Goal: Task Accomplishment & Management: Manage account settings

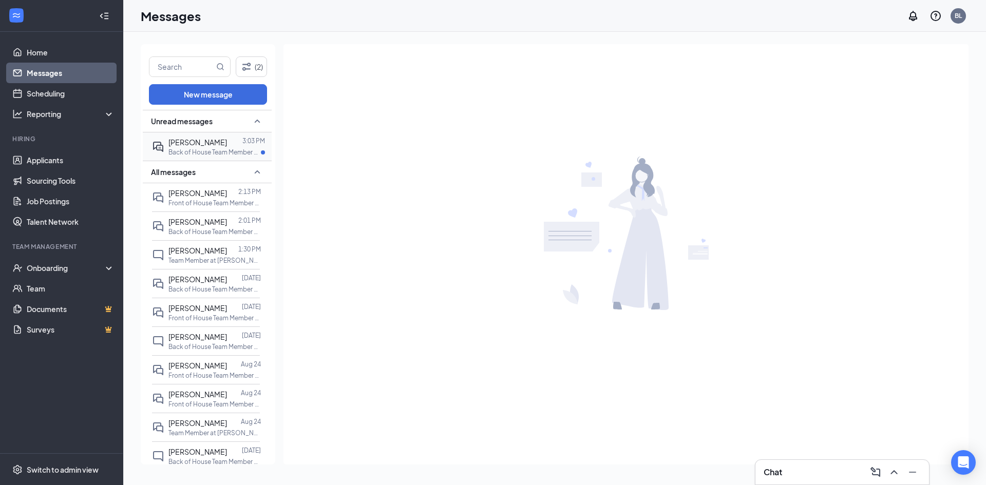
click at [187, 146] on span "[PERSON_NAME]" at bounding box center [197, 142] width 59 height 9
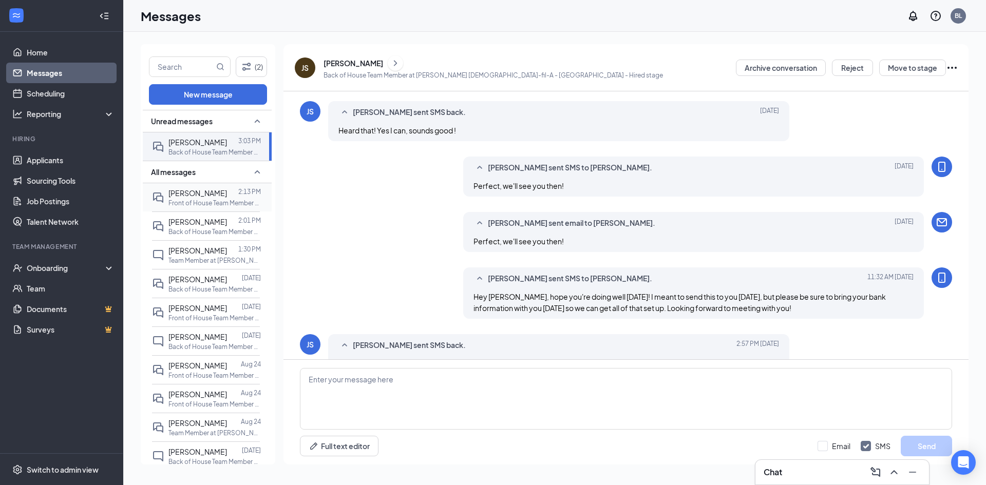
scroll to position [331, 0]
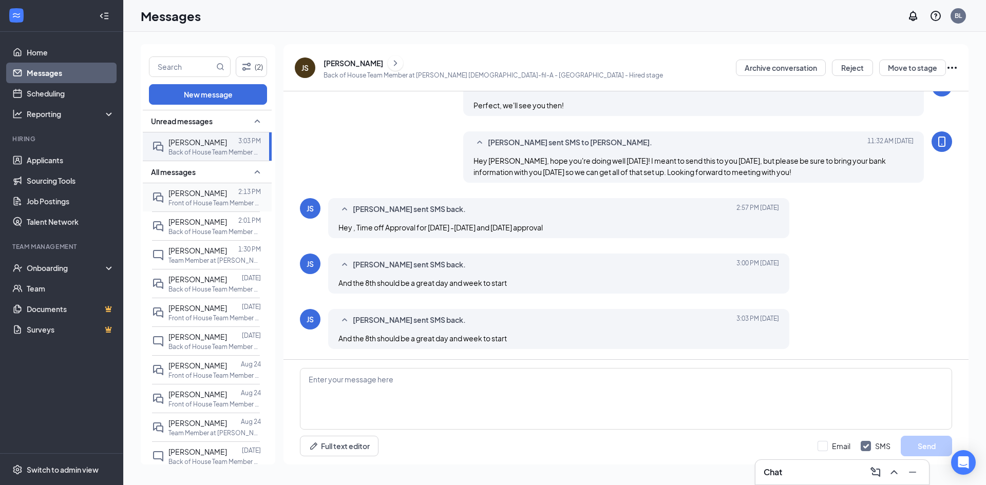
click at [240, 206] on p "Front of House Team Member at [PERSON_NAME] [DEMOGRAPHIC_DATA]-fil-A - [GEOGRAP…" at bounding box center [214, 203] width 92 height 9
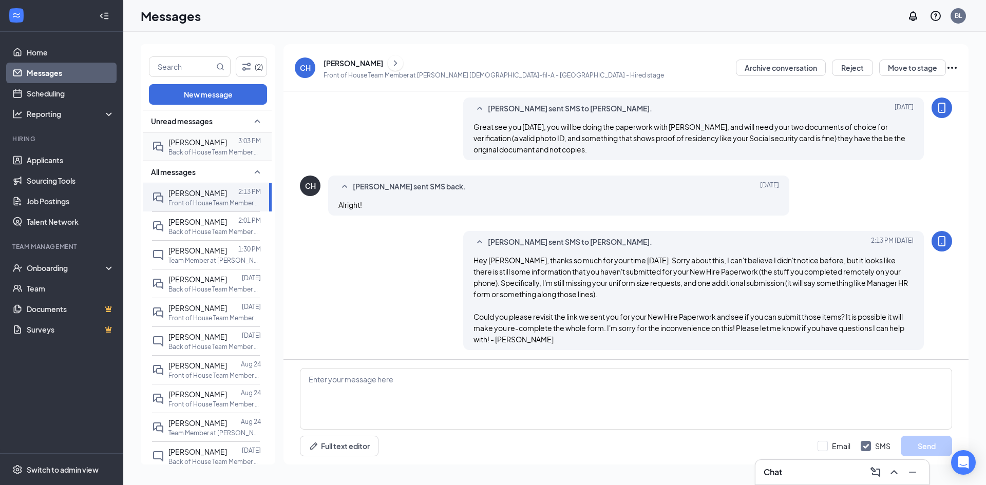
scroll to position [431, 0]
click at [209, 140] on span "[PERSON_NAME]" at bounding box center [197, 142] width 59 height 9
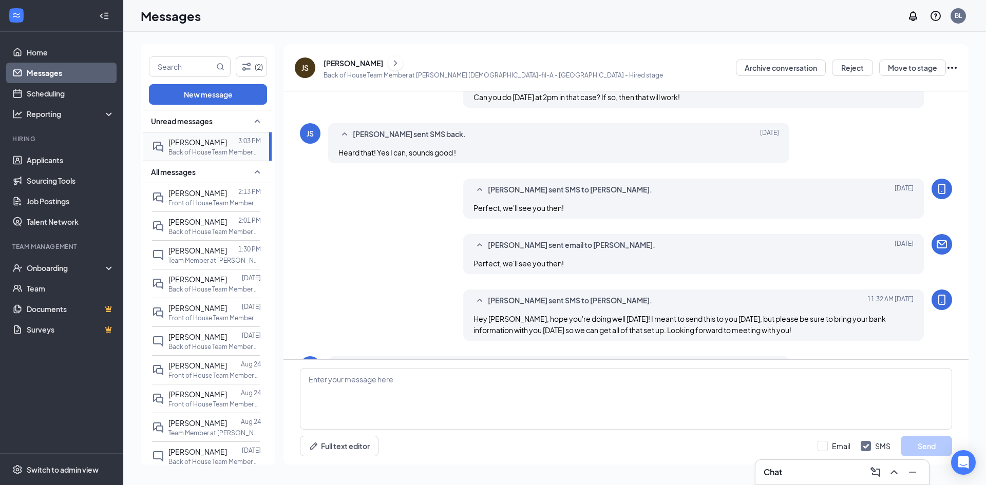
scroll to position [331, 0]
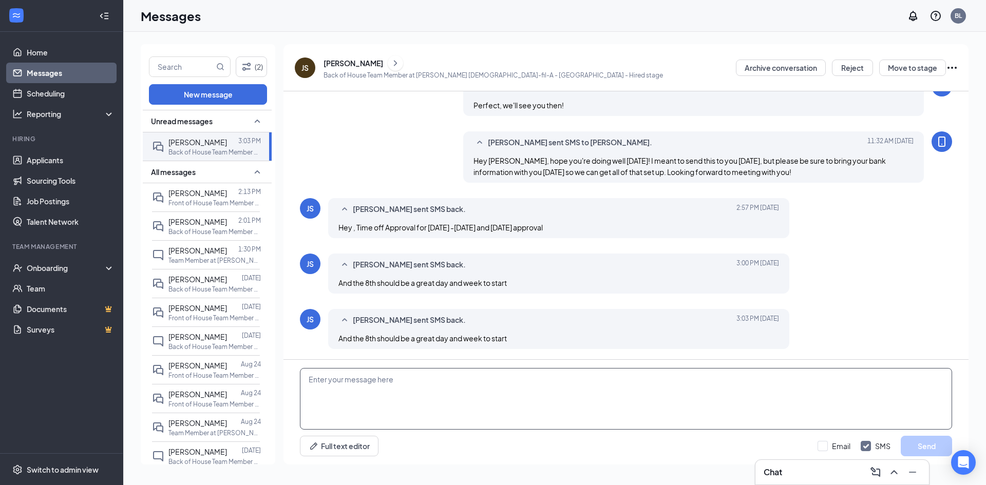
click at [391, 398] on textarea at bounding box center [626, 399] width 652 height 62
type textarea "S"
click at [51, 274] on div "Onboarding" at bounding box center [61, 268] width 123 height 21
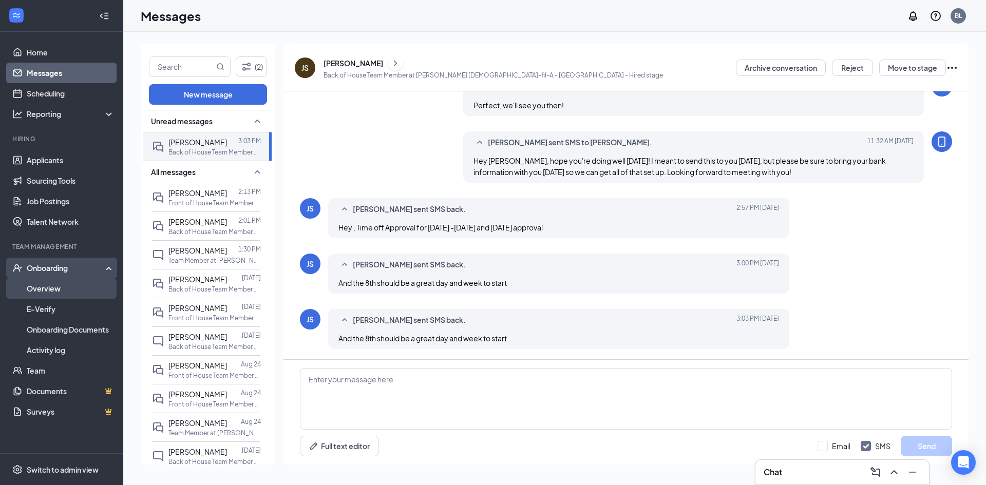
click at [52, 284] on link "Overview" at bounding box center [71, 288] width 88 height 21
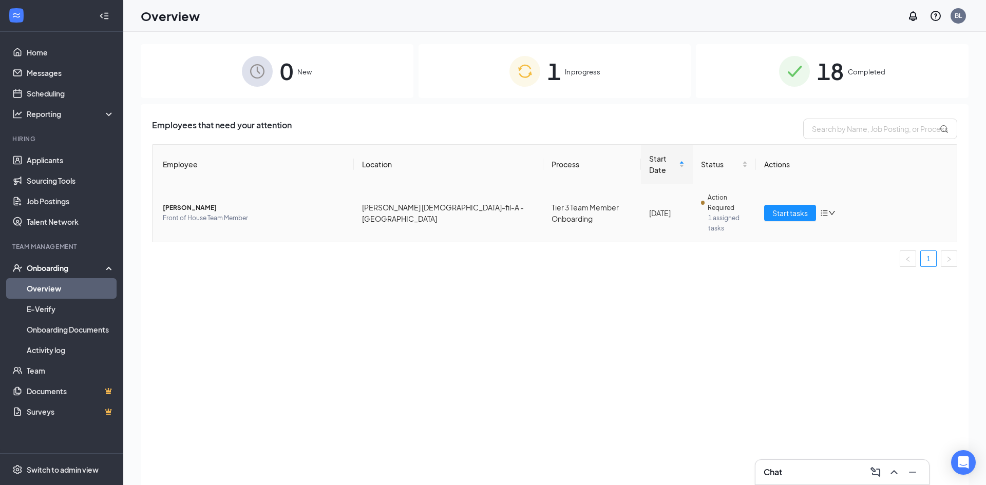
click at [823, 210] on icon "bars" at bounding box center [823, 213] width 7 height 6
click at [697, 306] on div "Employees that need your attention Employee Location Process Start Date Status …" at bounding box center [555, 307] width 828 height 407
click at [48, 51] on link "Home" at bounding box center [71, 52] width 88 height 21
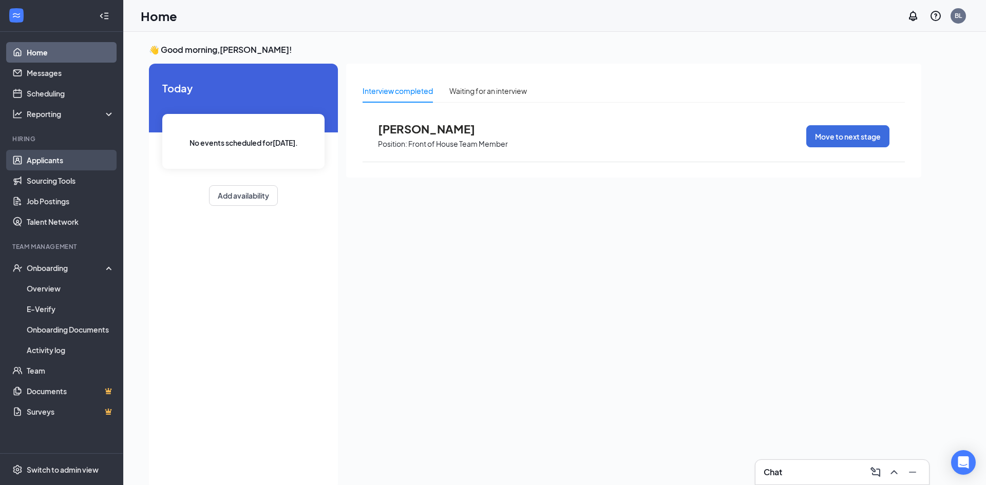
click at [64, 158] on link "Applicants" at bounding box center [71, 160] width 88 height 21
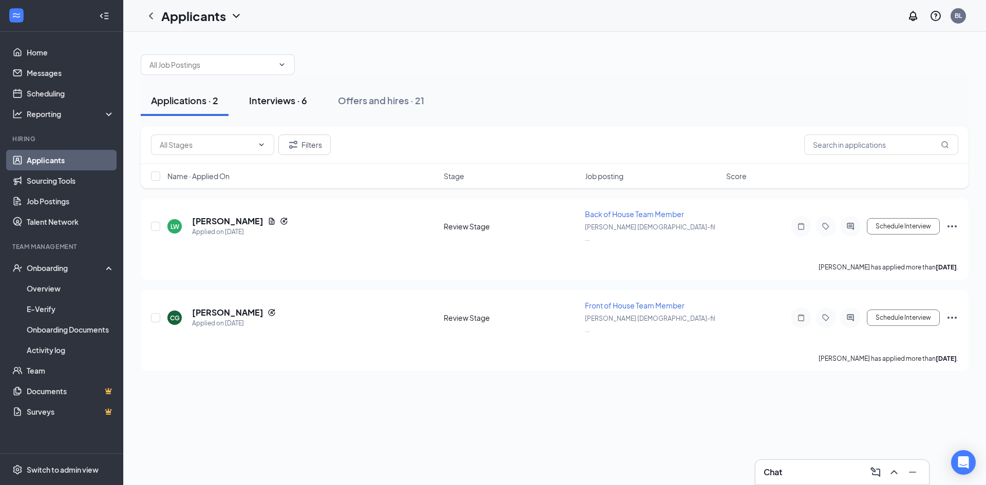
click at [298, 91] on button "Interviews · 6" at bounding box center [278, 100] width 79 height 31
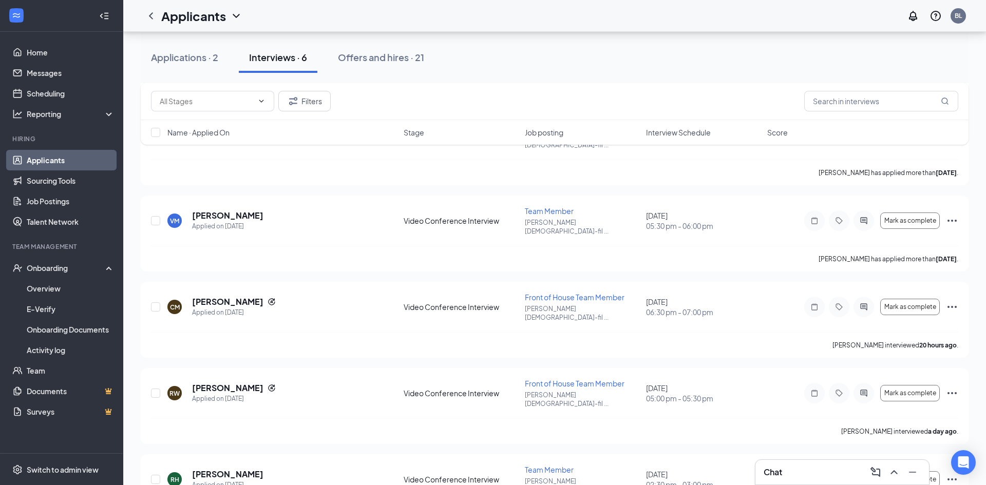
scroll to position [184, 0]
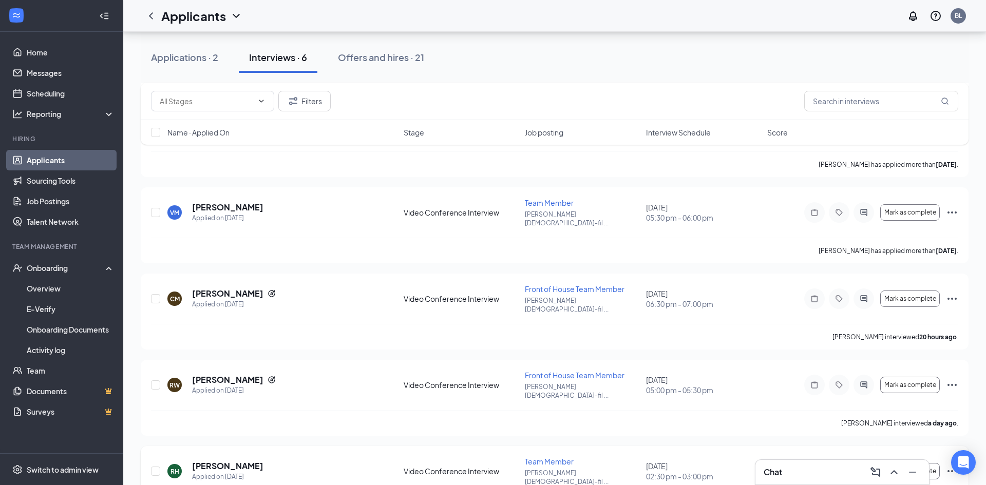
click at [954, 470] on icon "Ellipses" at bounding box center [951, 471] width 9 height 2
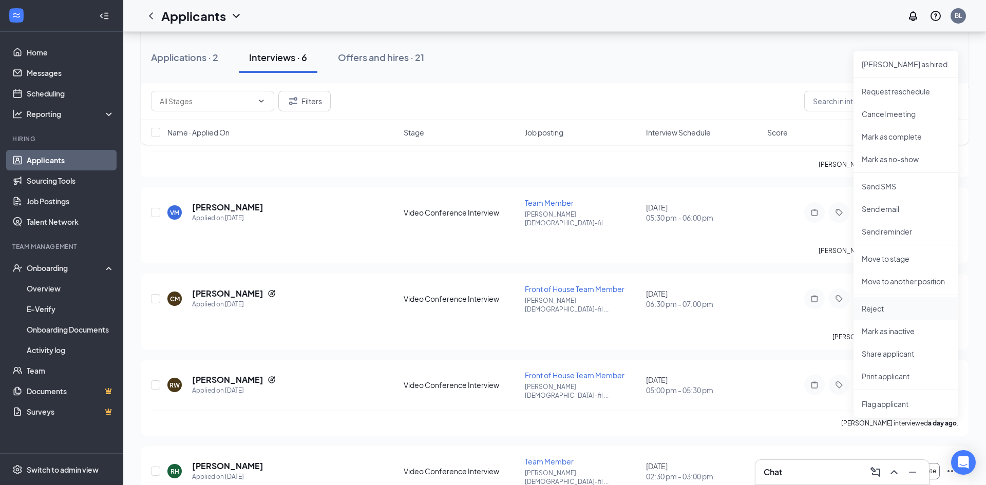
click at [868, 308] on p "Reject" at bounding box center [905, 308] width 88 height 10
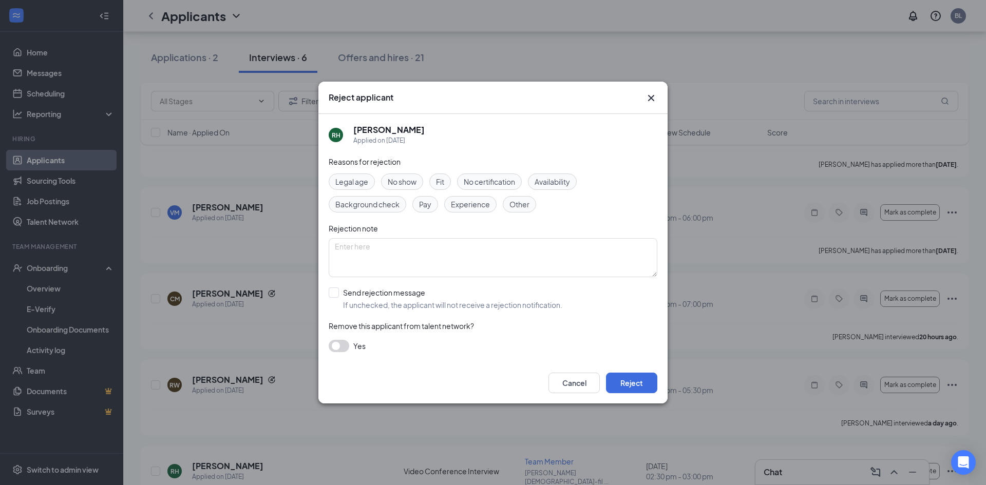
click at [400, 185] on span "No show" at bounding box center [402, 181] width 29 height 11
click at [643, 383] on button "Reject" at bounding box center [631, 383] width 51 height 21
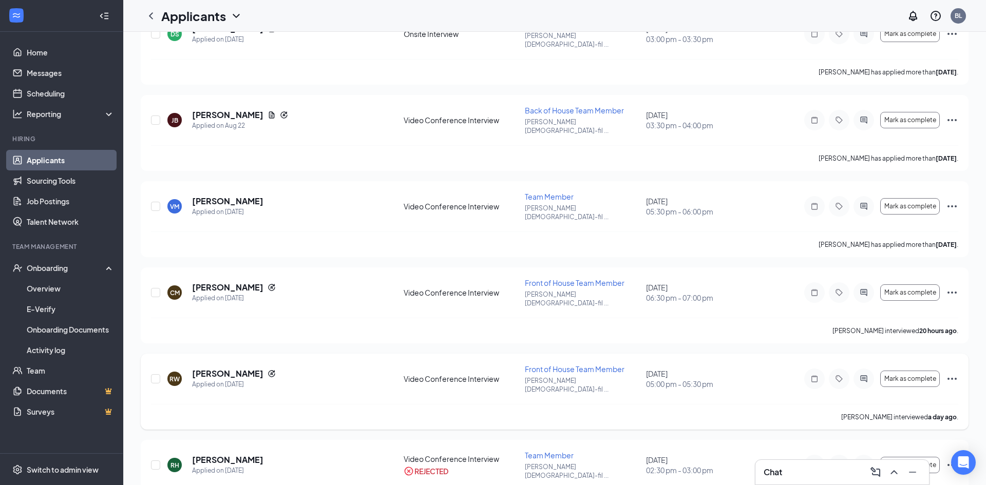
scroll to position [0, 0]
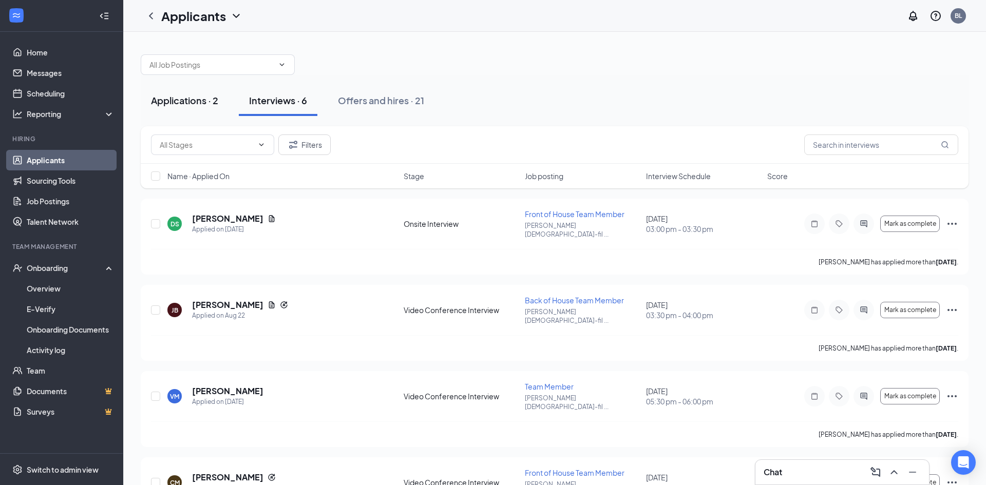
click at [186, 94] on div "Applications · 2" at bounding box center [184, 100] width 67 height 13
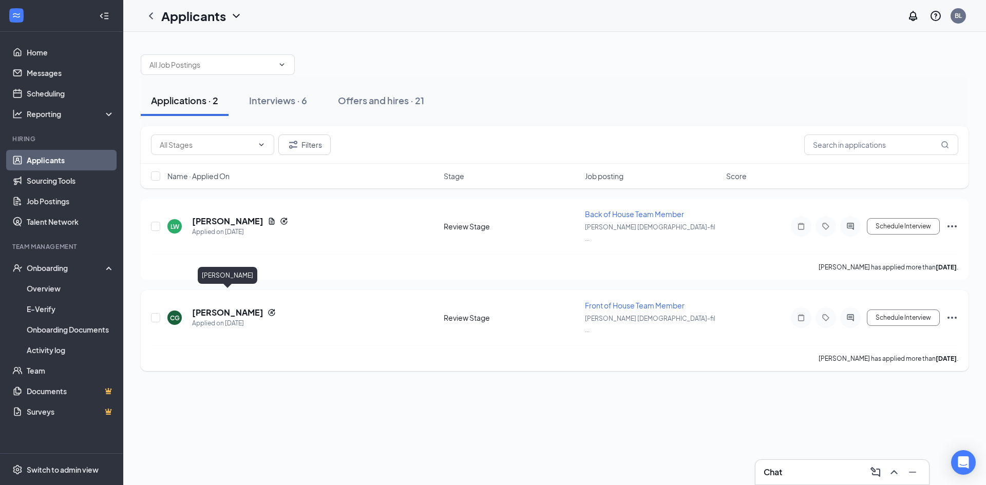
click at [255, 307] on h5 "[PERSON_NAME]" at bounding box center [227, 312] width 71 height 11
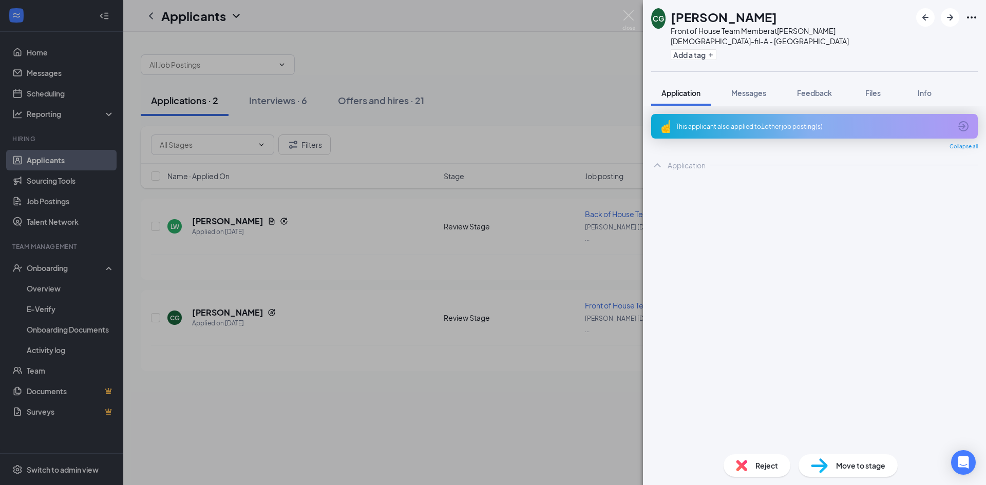
click at [827, 468] on img at bounding box center [819, 465] width 17 height 15
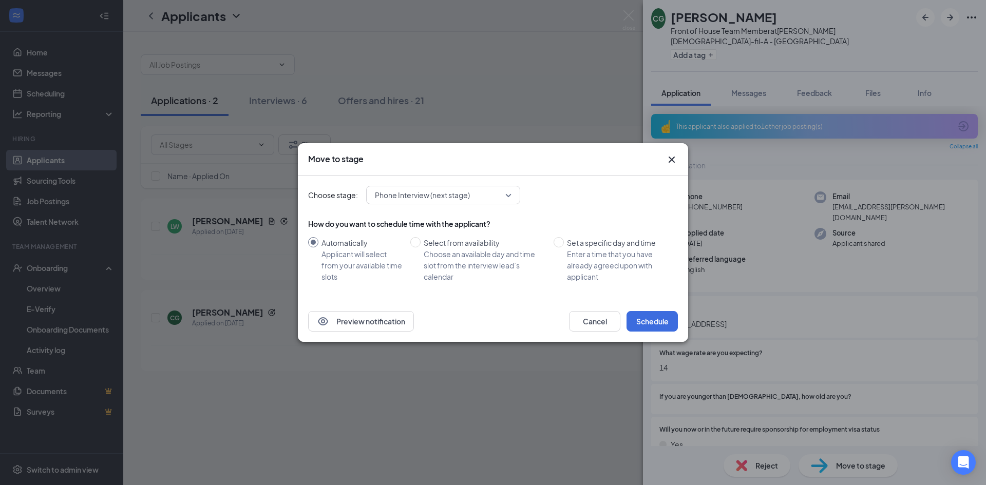
click at [492, 194] on span "Phone Interview (next stage)" at bounding box center [438, 194] width 127 height 15
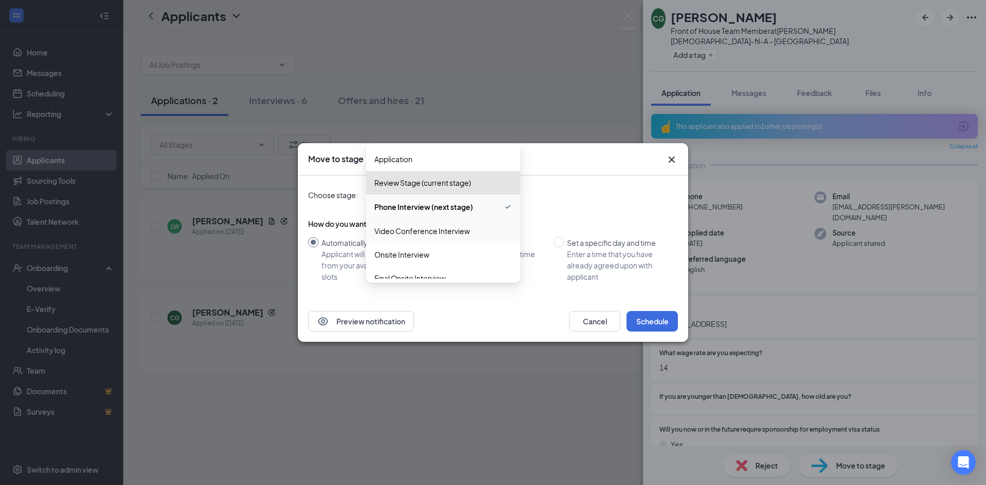
click at [423, 229] on span "Video Conference Interview" at bounding box center [421, 230] width 95 height 11
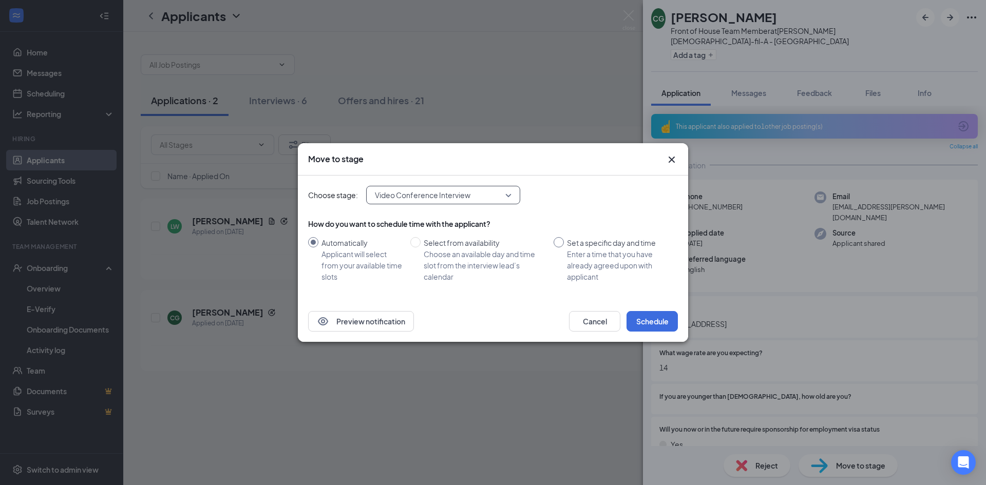
click at [564, 243] on span "Set a specific day and time Enter a time that you have already agreed upon with…" at bounding box center [619, 259] width 110 height 45
click at [564, 243] on input "Set a specific day and time Enter a time that you have already agreed upon with…" at bounding box center [558, 242] width 10 height 10
radio input "true"
radio input "false"
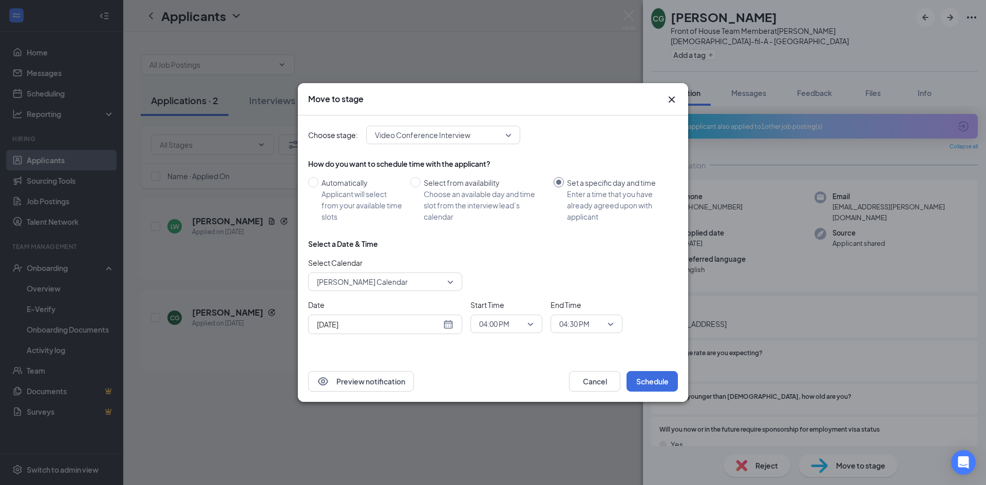
click at [453, 324] on div "[DATE]" at bounding box center [385, 324] width 137 height 11
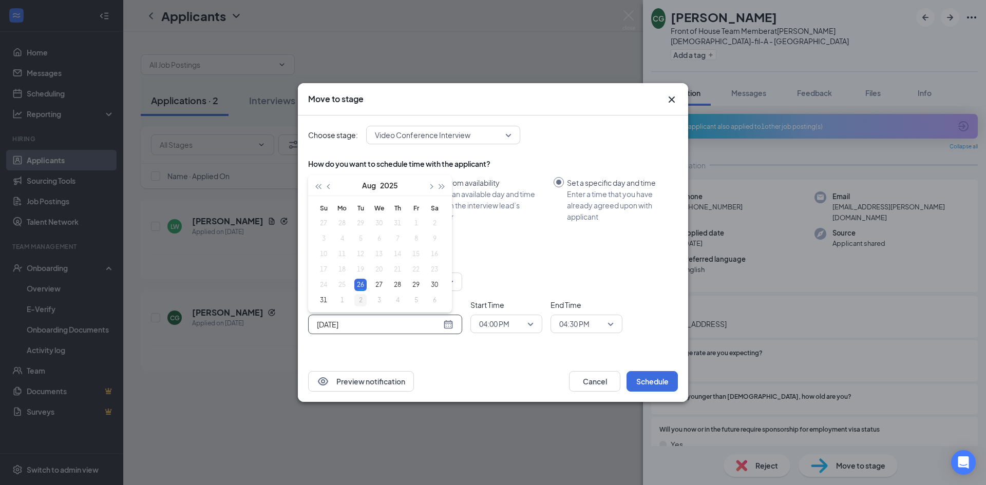
type input "[DATE]"
click at [357, 300] on div "2" at bounding box center [360, 300] width 12 height 12
click at [519, 320] on span "04:00 PM" at bounding box center [501, 323] width 45 height 15
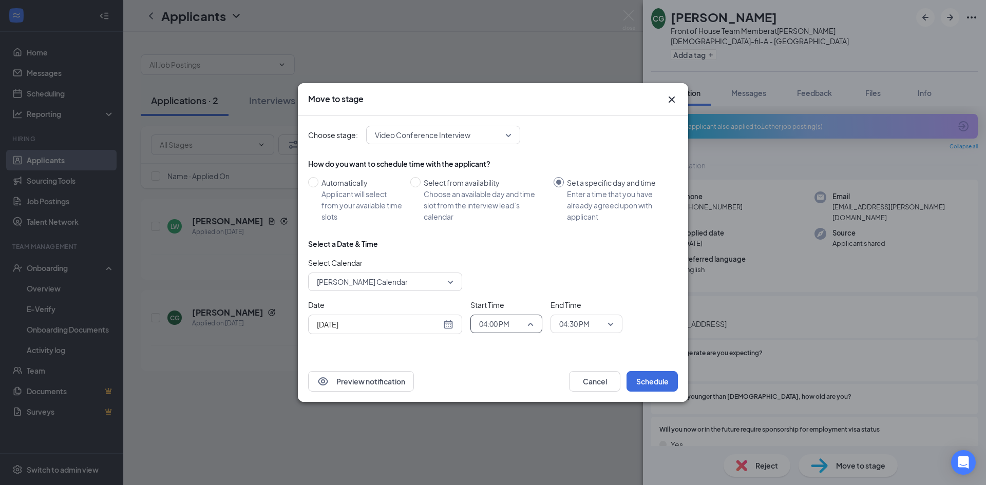
scroll to position [1405, 0]
click at [506, 202] on span "03:00 PM" at bounding box center [493, 201] width 30 height 11
click at [578, 325] on span "04:30 PM" at bounding box center [574, 323] width 30 height 15
click at [574, 206] on span "03:30 PM" at bounding box center [574, 201] width 30 height 11
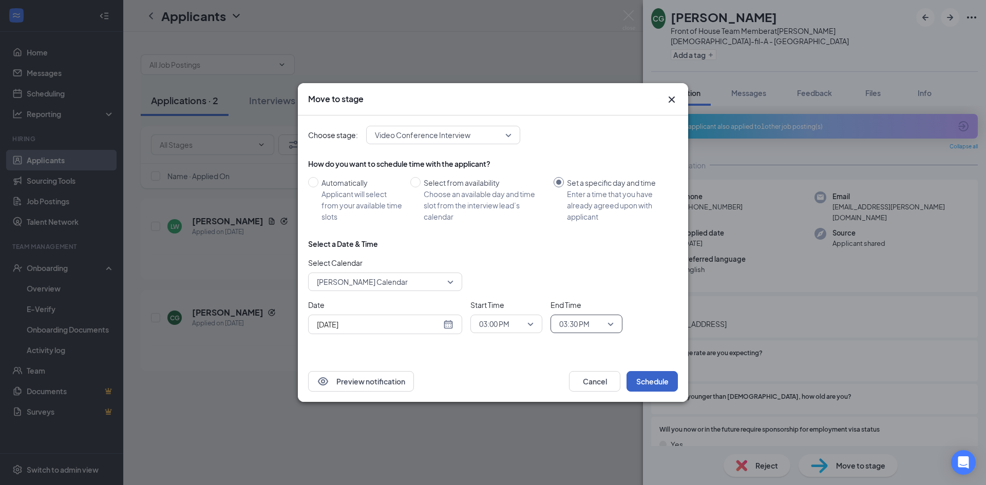
click at [637, 371] on button "Schedule" at bounding box center [651, 381] width 51 height 21
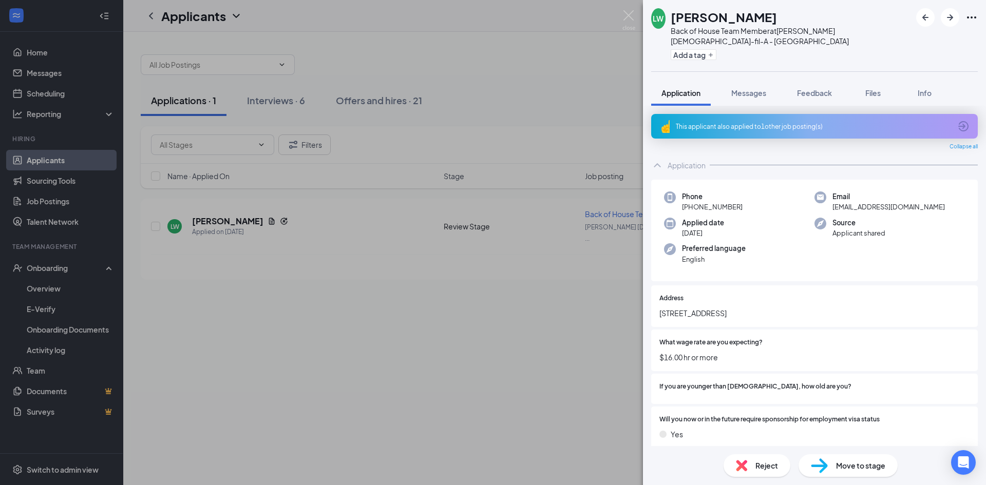
click at [281, 103] on div "[PERSON_NAME] Back of House Team Member at [PERSON_NAME] [DEMOGRAPHIC_DATA]-fil…" at bounding box center [493, 242] width 986 height 485
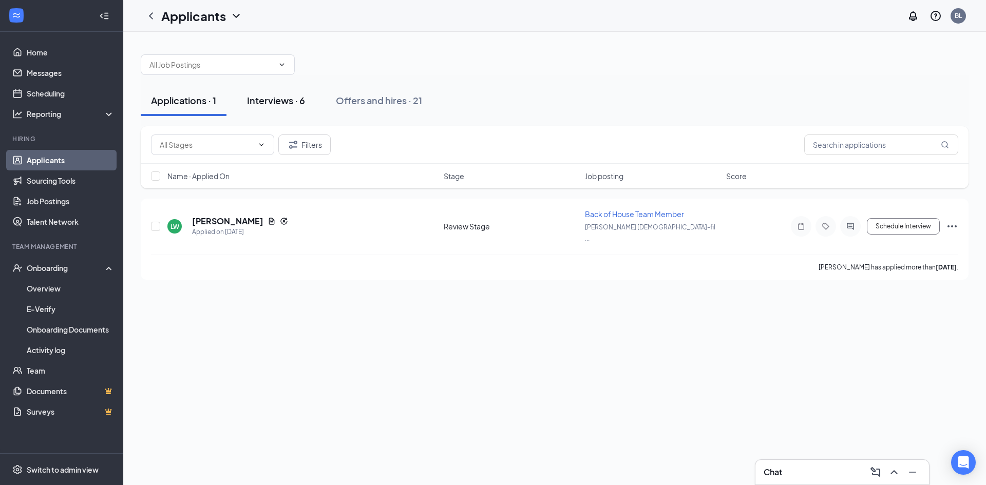
click at [300, 99] on div "Interviews · 6" at bounding box center [276, 100] width 58 height 13
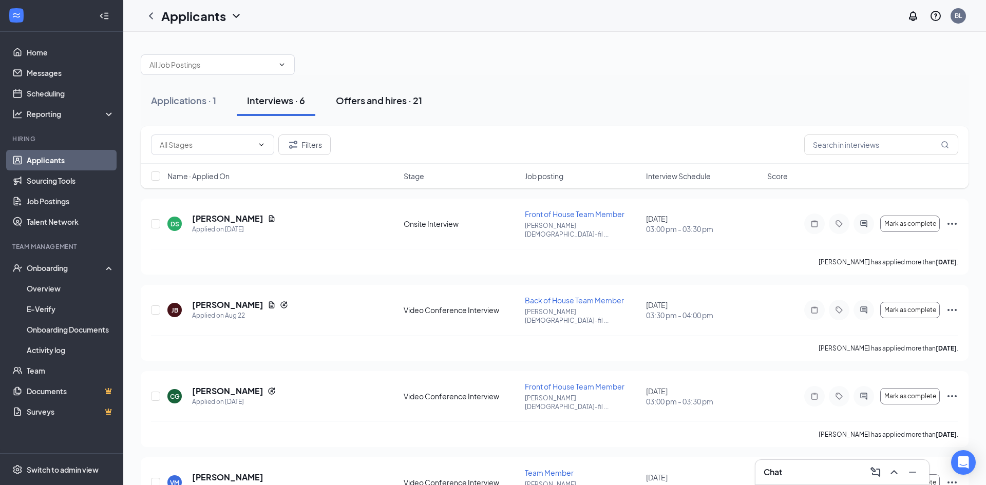
click at [373, 98] on div "Offers and hires · 21" at bounding box center [379, 100] width 86 height 13
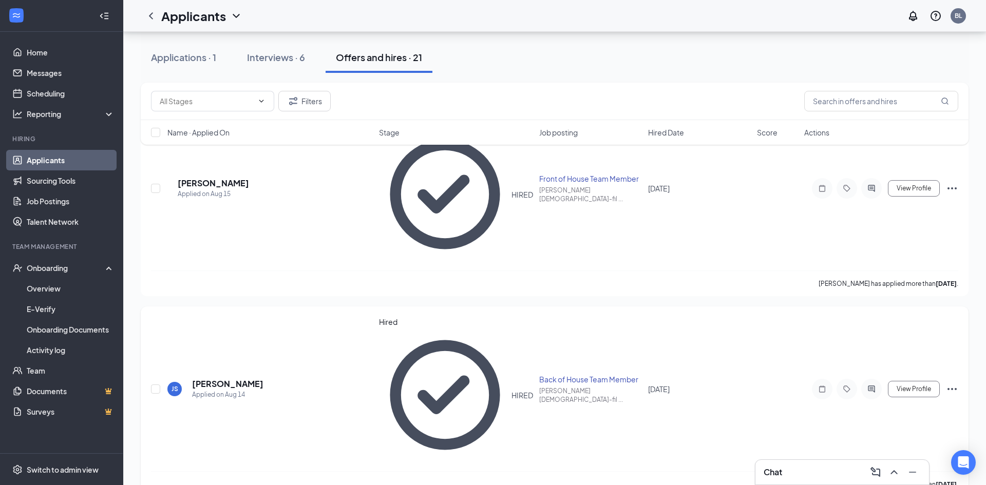
scroll to position [92, 0]
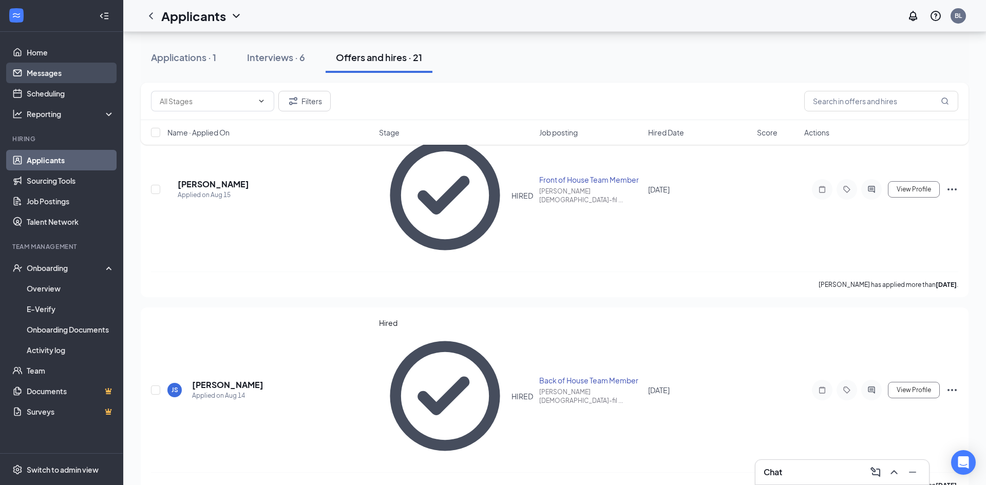
click at [63, 82] on link "Messages" at bounding box center [71, 73] width 88 height 21
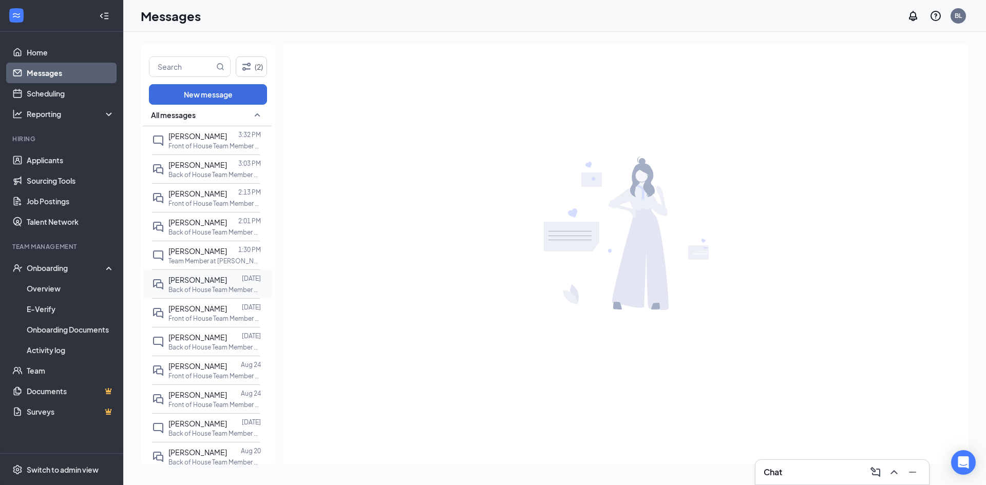
scroll to position [9, 0]
click at [197, 340] on p "Back of House Team Member at [PERSON_NAME] [DEMOGRAPHIC_DATA]-fil-A - [GEOGRAPH…" at bounding box center [214, 344] width 92 height 9
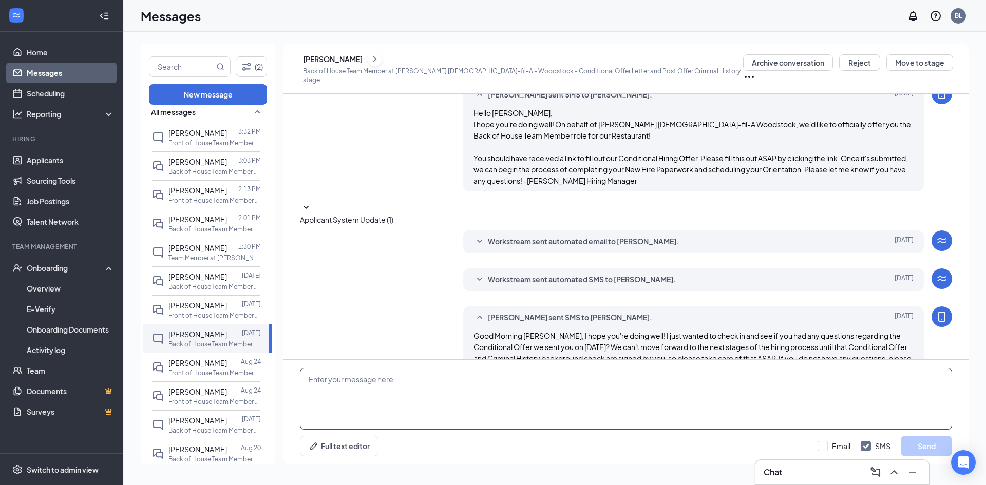
scroll to position [219, 0]
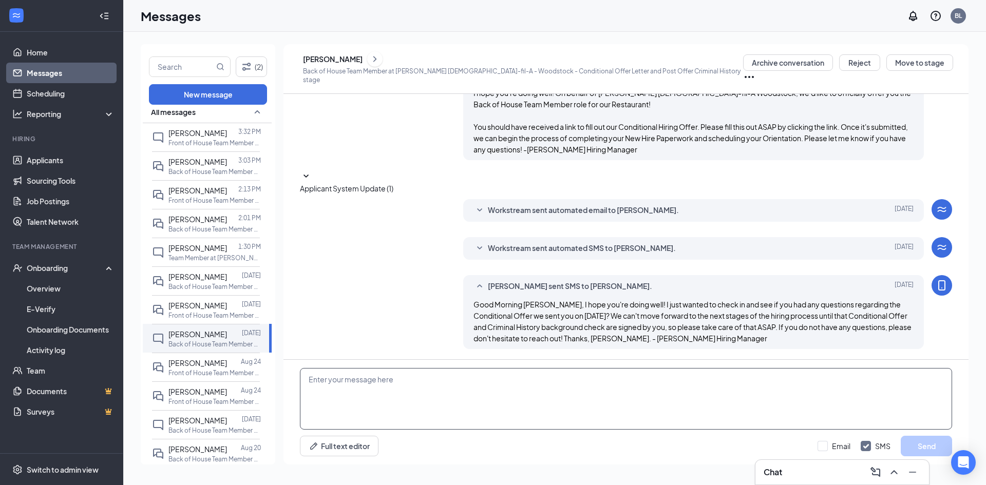
click at [456, 395] on textarea at bounding box center [626, 399] width 652 height 62
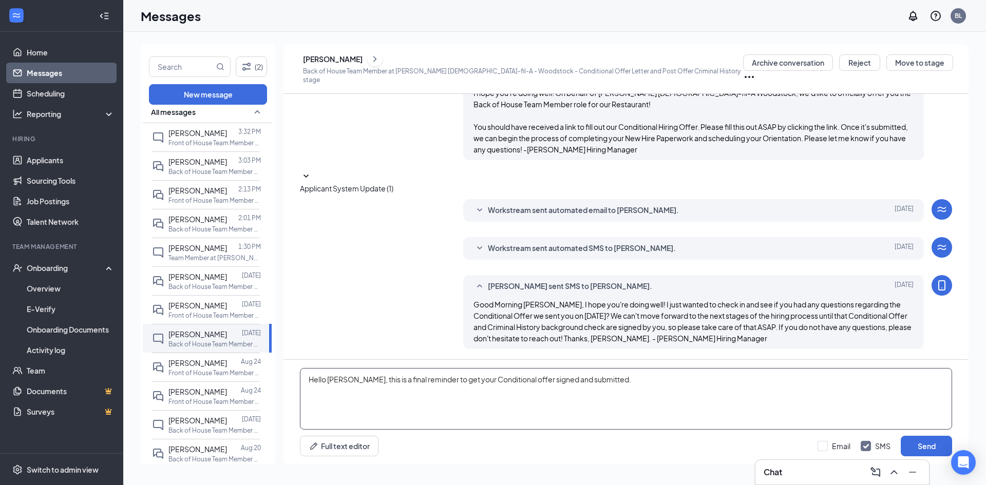
click at [509, 381] on textarea "Hello [PERSON_NAME], this is a final reminder to get your Conditional offer sig…" at bounding box center [626, 399] width 652 height 62
click at [609, 374] on textarea "Hello [PERSON_NAME], this is a final reminder to get your Conditional Offer sig…" at bounding box center [626, 399] width 652 height 62
click at [524, 381] on textarea "Hello [PERSON_NAME], this is a final reminder to get your Conditional Offer sig…" at bounding box center [626, 399] width 652 height 62
click at [654, 387] on textarea "Hello [PERSON_NAME], this is a final reminder to get your Conditional Offer fro…" at bounding box center [626, 399] width 652 height 62
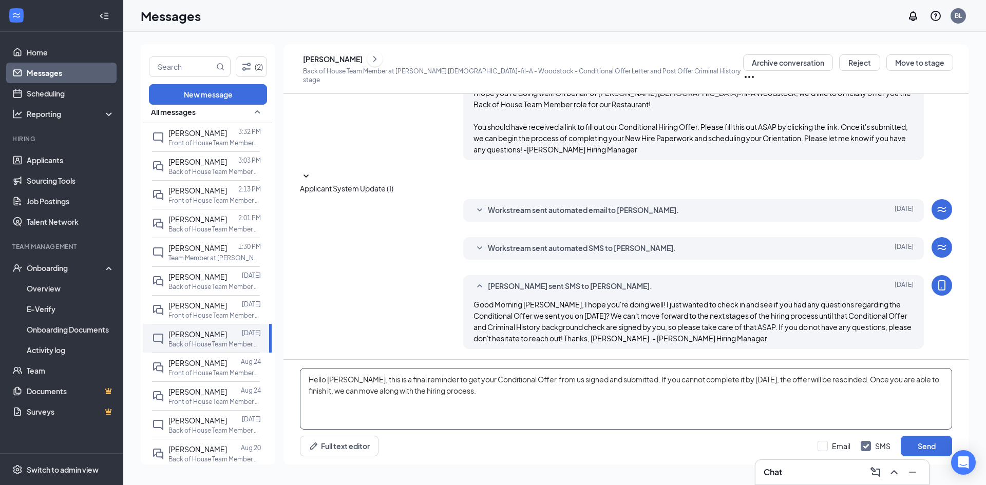
drag, startPoint x: 874, startPoint y: 396, endPoint x: 895, endPoint y: 380, distance: 26.1
click at [895, 380] on textarea "Hello [PERSON_NAME], this is a final reminder to get your Conditional Offer fro…" at bounding box center [626, 399] width 652 height 62
drag, startPoint x: 427, startPoint y: 379, endPoint x: 398, endPoint y: 379, distance: 28.8
click at [398, 379] on textarea "Hello [PERSON_NAME], this is a final reminder to get your Conditional Offer fro…" at bounding box center [626, 399] width 652 height 62
drag, startPoint x: 446, startPoint y: 378, endPoint x: 435, endPoint y: 377, distance: 11.3
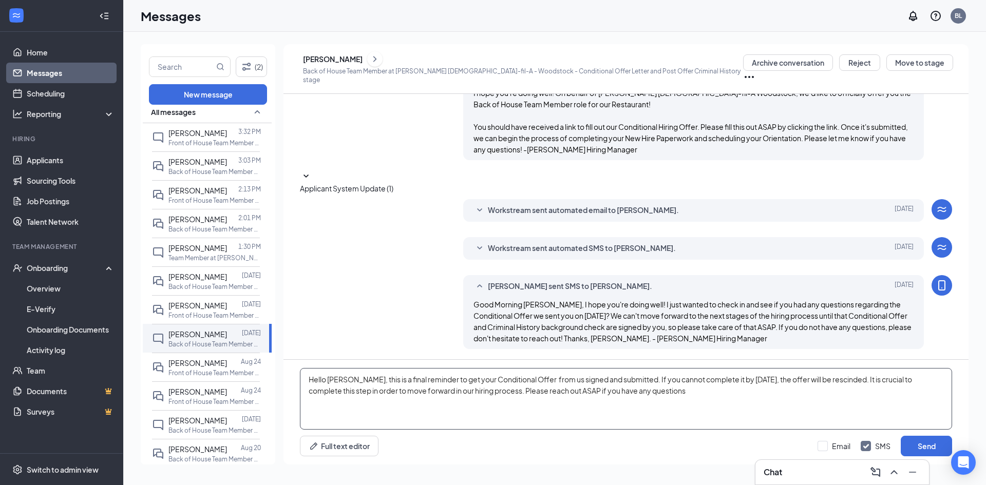
click at [435, 377] on textarea "Hello [PERSON_NAME], this is a final reminder to get your Conditional Offer fro…" at bounding box center [626, 399] width 652 height 62
drag, startPoint x: 612, startPoint y: 379, endPoint x: 572, endPoint y: 377, distance: 39.6
click at [572, 377] on textarea "Hello [PERSON_NAME], this is a final reminder to complete your Conditional Offe…" at bounding box center [626, 399] width 652 height 62
drag, startPoint x: 881, startPoint y: 381, endPoint x: 815, endPoint y: 377, distance: 66.9
click at [815, 377] on textarea "Hello [PERSON_NAME], this is a final reminder to complete your Conditional Offe…" at bounding box center [626, 399] width 652 height 62
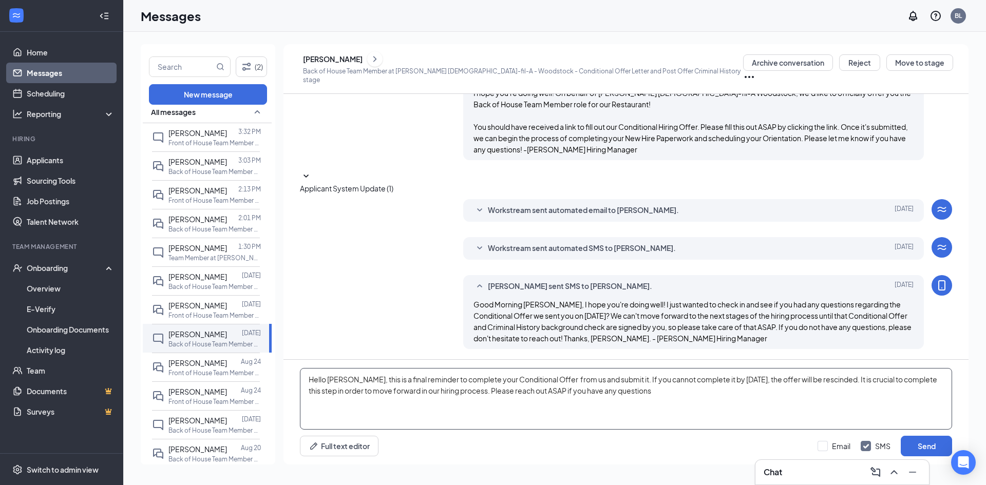
click at [812, 391] on textarea "Hello [PERSON_NAME], this is a final reminder to complete your Conditional Offe…" at bounding box center [626, 399] width 652 height 62
click at [526, 394] on textarea "Hello [PERSON_NAME], this is a final reminder to complete your Conditional Offe…" at bounding box center [626, 399] width 652 height 62
click at [751, 395] on textarea "Hello [PERSON_NAME], this is a final reminder to complete your Conditional Offe…" at bounding box center [626, 399] width 652 height 62
click at [586, 391] on textarea "Hello [PERSON_NAME], this is a final reminder to complete your Conditional Offe…" at bounding box center [626, 399] width 652 height 62
click at [719, 387] on textarea "Hello [PERSON_NAME], this is a final reminder to complete your Conditional Offe…" at bounding box center [626, 399] width 652 height 62
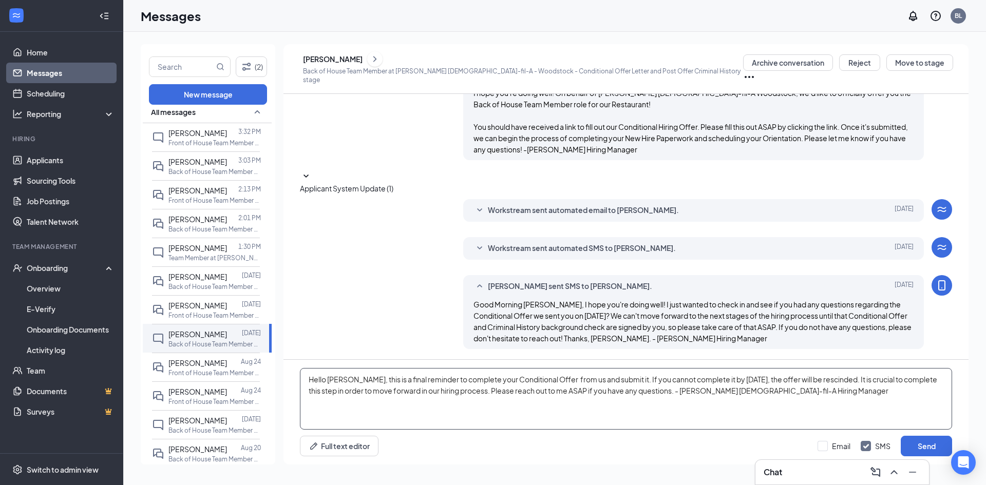
drag, startPoint x: 475, startPoint y: 389, endPoint x: 466, endPoint y: 388, distance: 9.3
click at [466, 388] on textarea "Hello [PERSON_NAME], this is a final reminder to complete your Conditional Offe…" at bounding box center [626, 399] width 652 height 62
click at [526, 393] on textarea "Hello [PERSON_NAME], this is a final reminder to complete your Conditional Offe…" at bounding box center [626, 399] width 652 height 62
type textarea "Hello [PERSON_NAME], this is a final reminder to complete your Conditional Offe…"
click at [913, 444] on button "Send" at bounding box center [925, 446] width 51 height 21
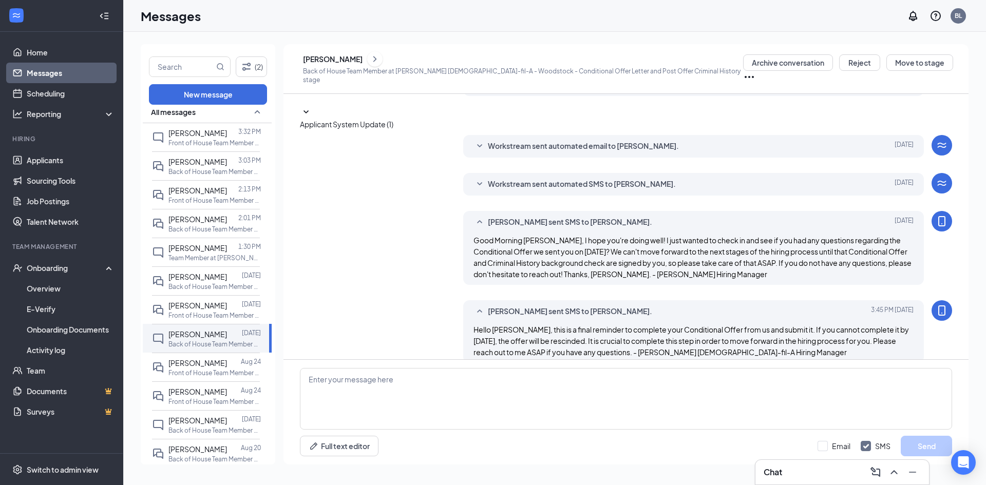
scroll to position [297, 0]
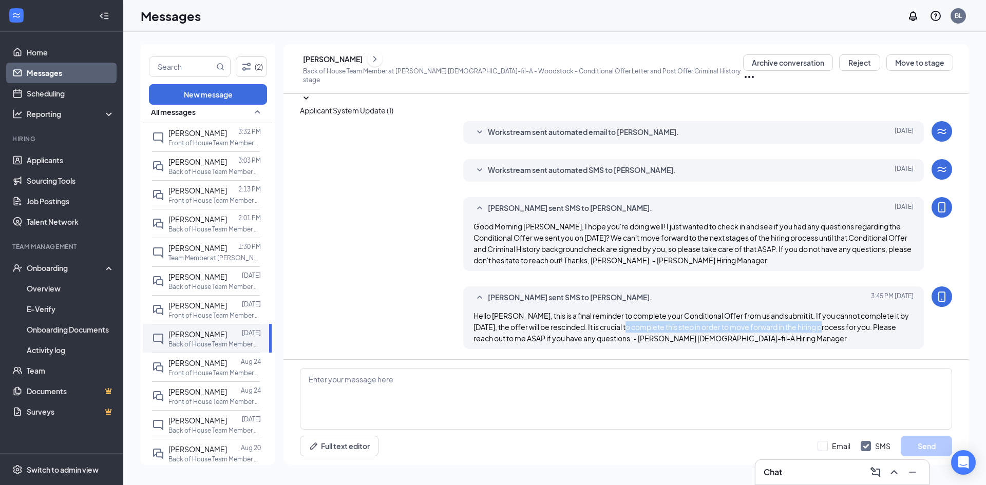
drag, startPoint x: 625, startPoint y: 331, endPoint x: 822, endPoint y: 324, distance: 197.2
click at [822, 324] on span "Hello [PERSON_NAME], this is a final reminder to complete your Conditional Offe…" at bounding box center [690, 327] width 435 height 32
click at [79, 159] on link "Applicants" at bounding box center [71, 160] width 88 height 21
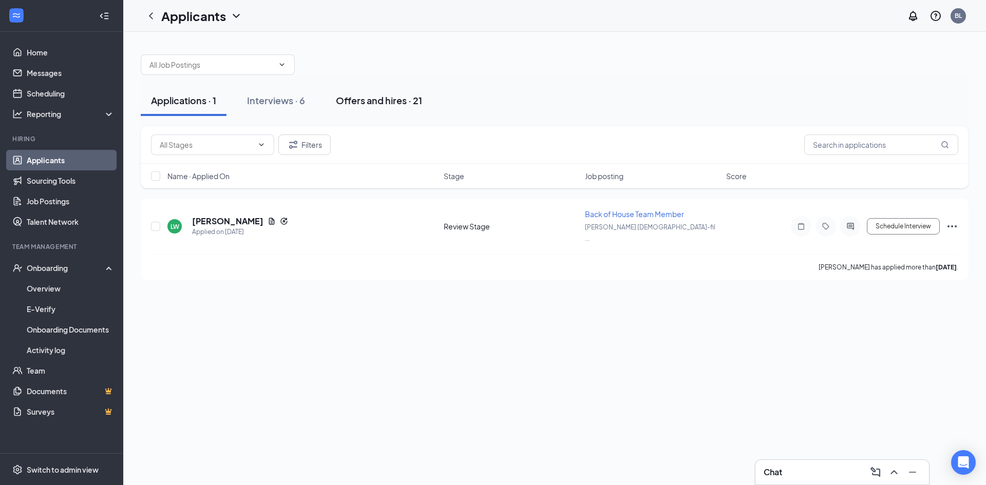
click at [363, 95] on div "Offers and hires · 21" at bounding box center [379, 100] width 86 height 13
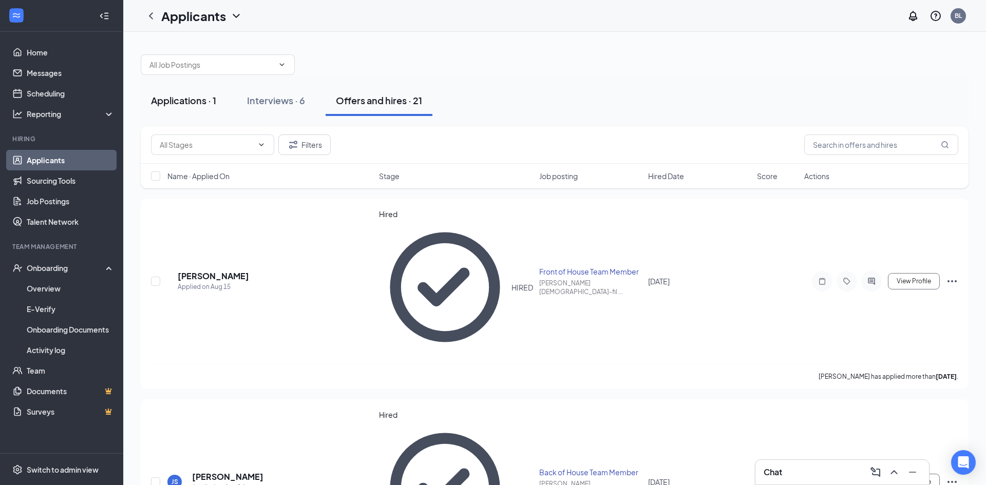
click at [210, 107] on button "Applications · 1" at bounding box center [184, 100] width 86 height 31
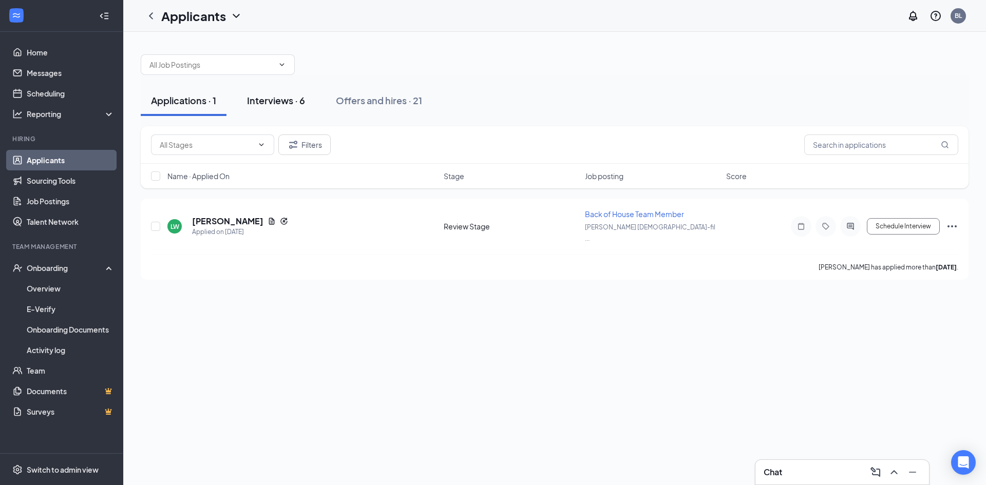
click at [268, 108] on button "Interviews · 6" at bounding box center [276, 100] width 79 height 31
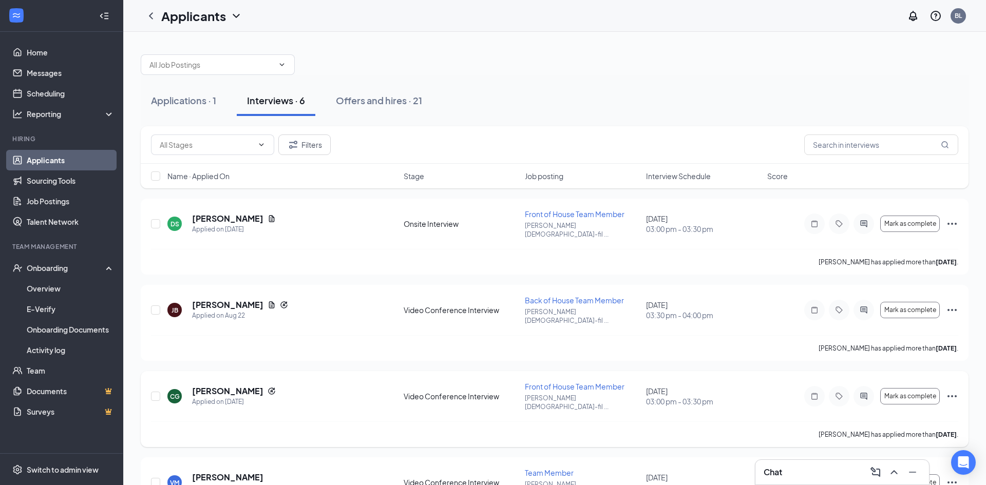
click at [956, 390] on icon "Ellipses" at bounding box center [952, 396] width 12 height 12
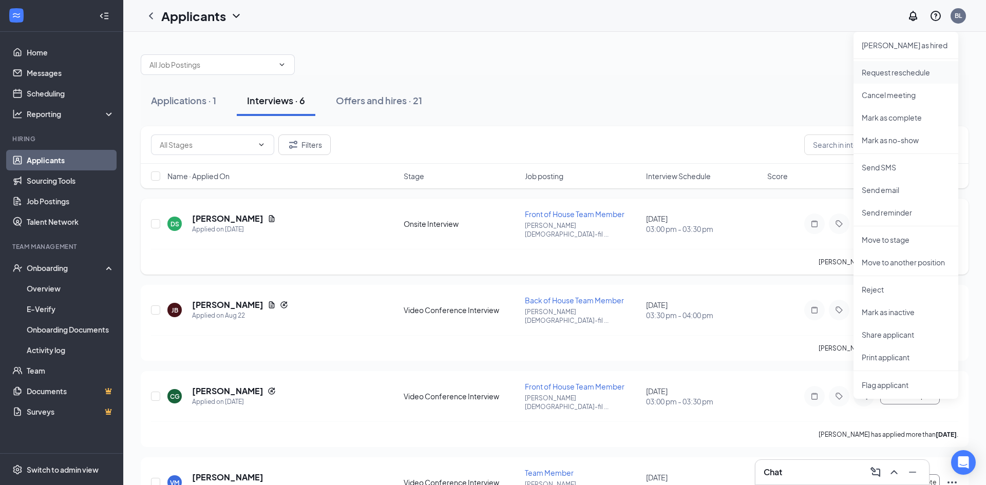
click at [904, 78] on li "Request reschedule" at bounding box center [905, 72] width 105 height 23
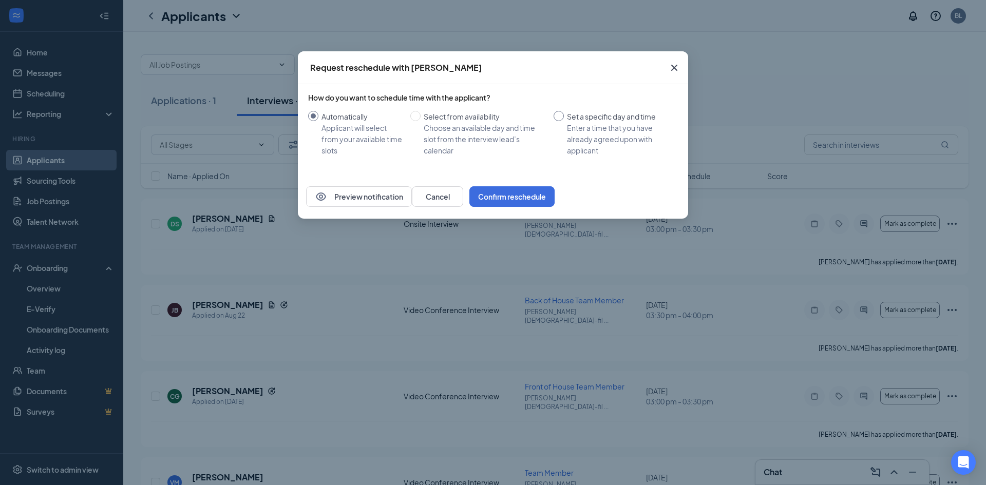
click at [558, 111] on input "Set a specific day and time Enter a time that you have already agreed upon with…" at bounding box center [558, 116] width 10 height 10
radio input "true"
radio input "false"
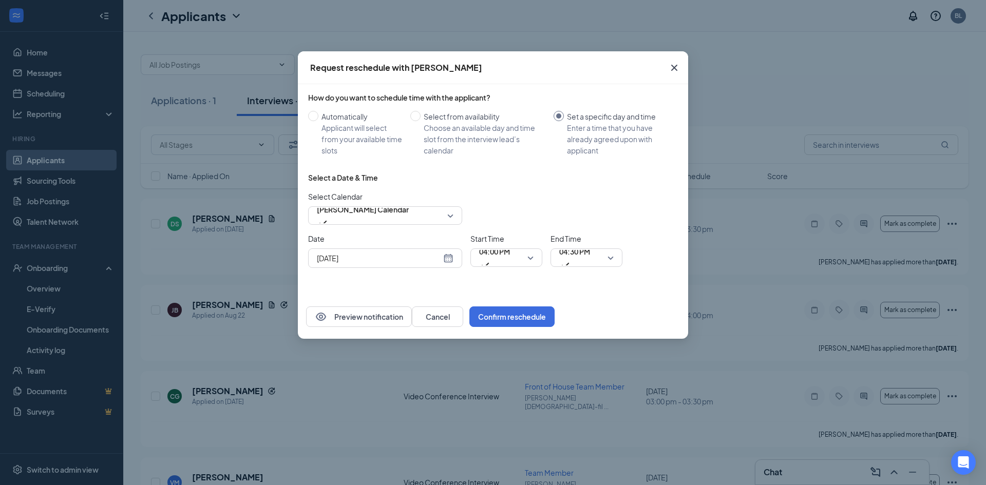
click at [445, 261] on div "[DATE]" at bounding box center [385, 258] width 137 height 11
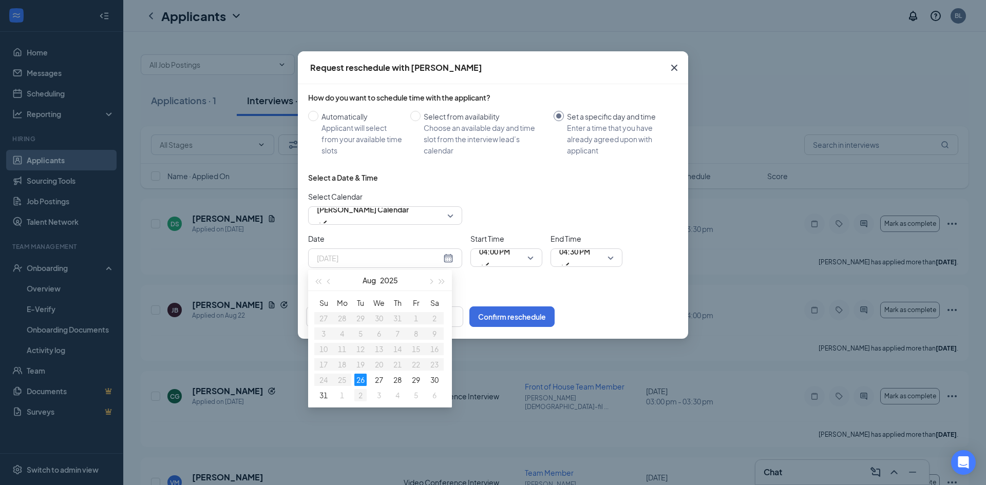
type input "[DATE]"
click at [358, 394] on div "2" at bounding box center [360, 395] width 12 height 12
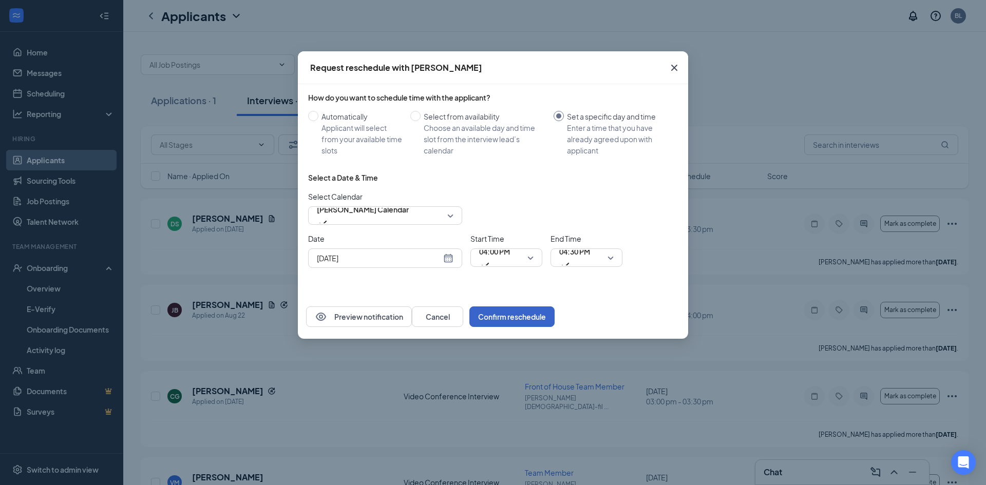
click at [554, 321] on button "Confirm reschedule" at bounding box center [511, 316] width 85 height 21
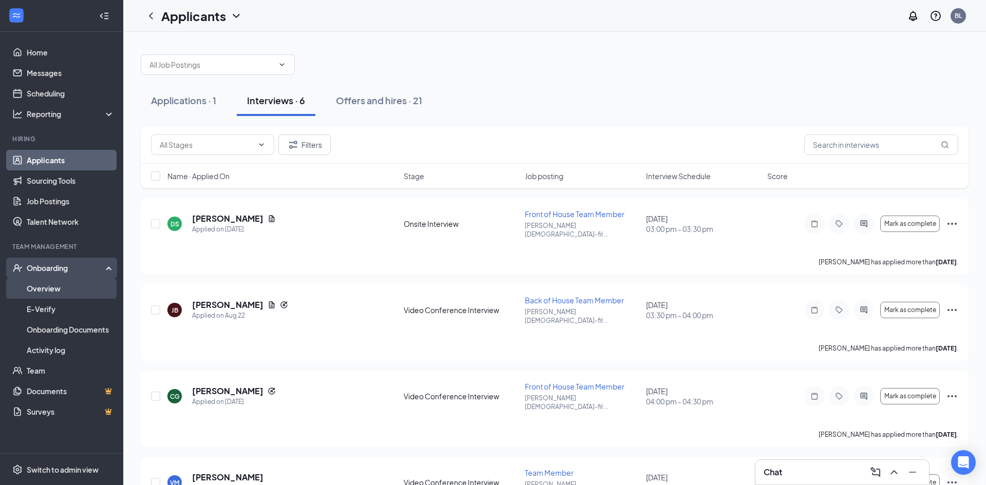
click at [47, 296] on link "Overview" at bounding box center [71, 288] width 88 height 21
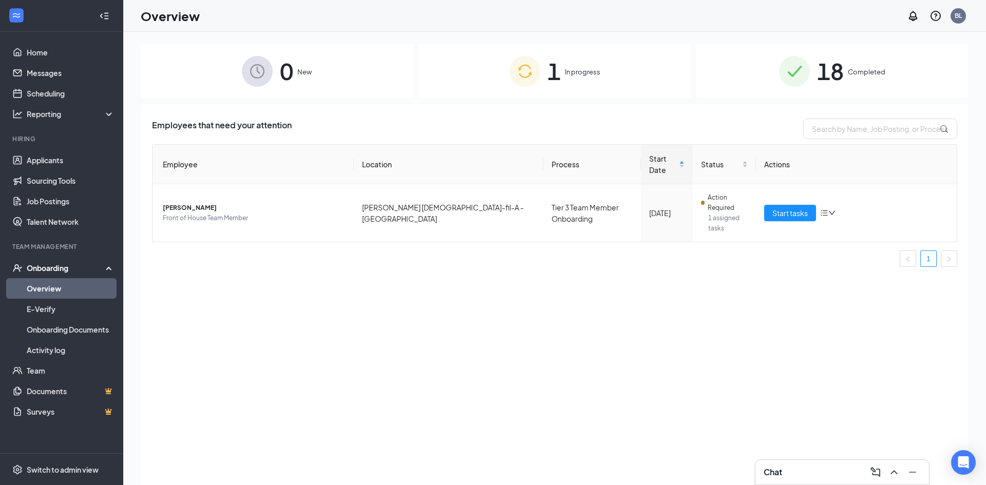
click at [825, 83] on span "18" at bounding box center [830, 70] width 27 height 35
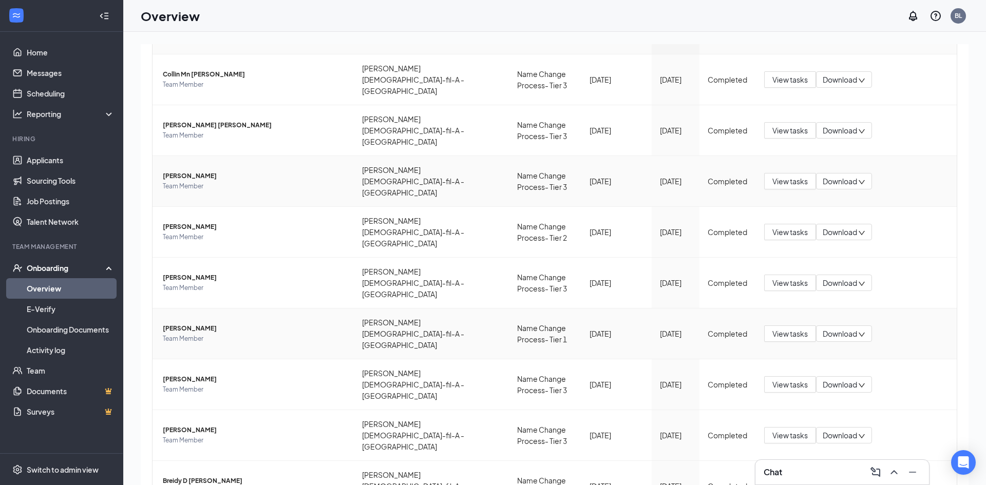
scroll to position [46, 0]
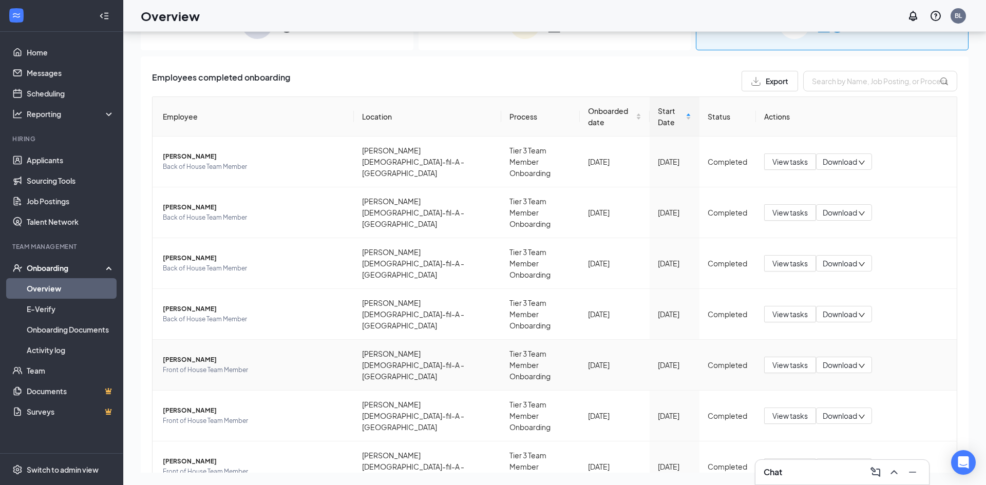
scroll to position [2, 0]
click at [44, 160] on link "Applicants" at bounding box center [71, 160] width 88 height 21
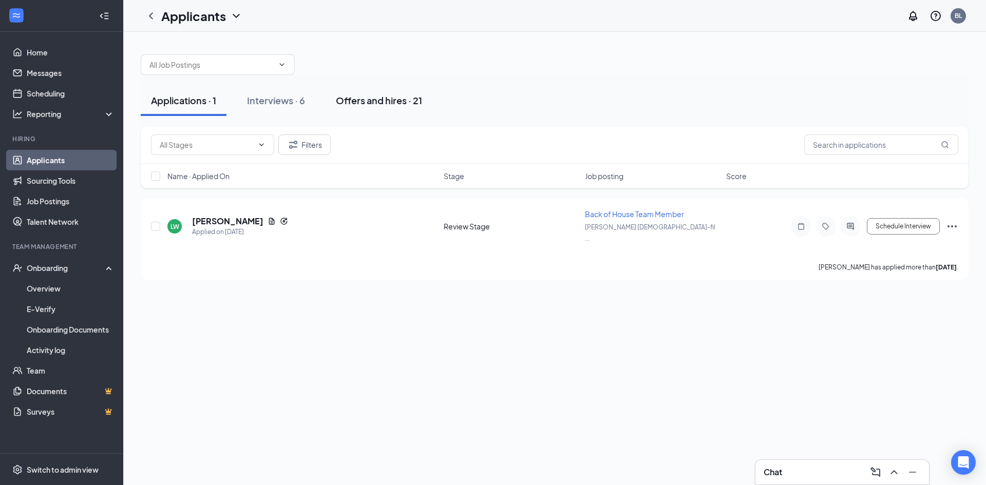
click at [373, 101] on div "Offers and hires · 21" at bounding box center [379, 100] width 86 height 13
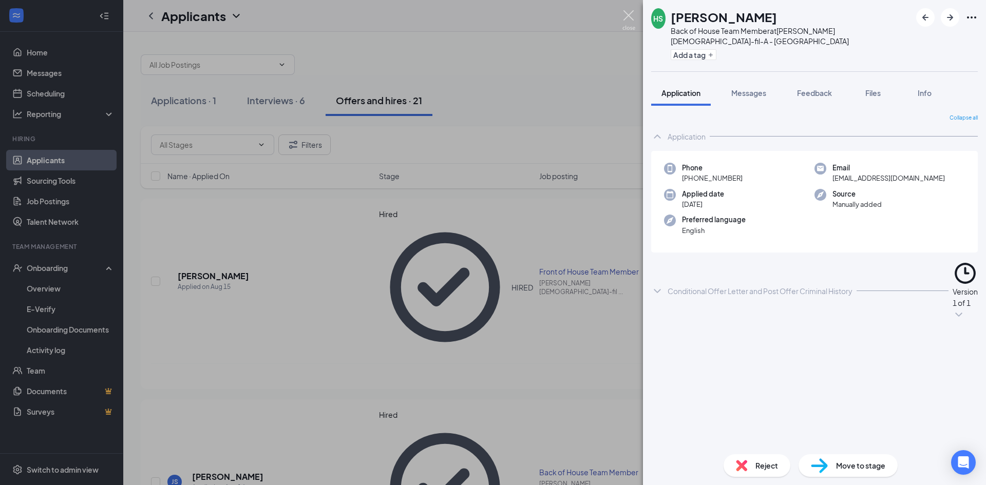
click at [624, 21] on img at bounding box center [628, 20] width 13 height 20
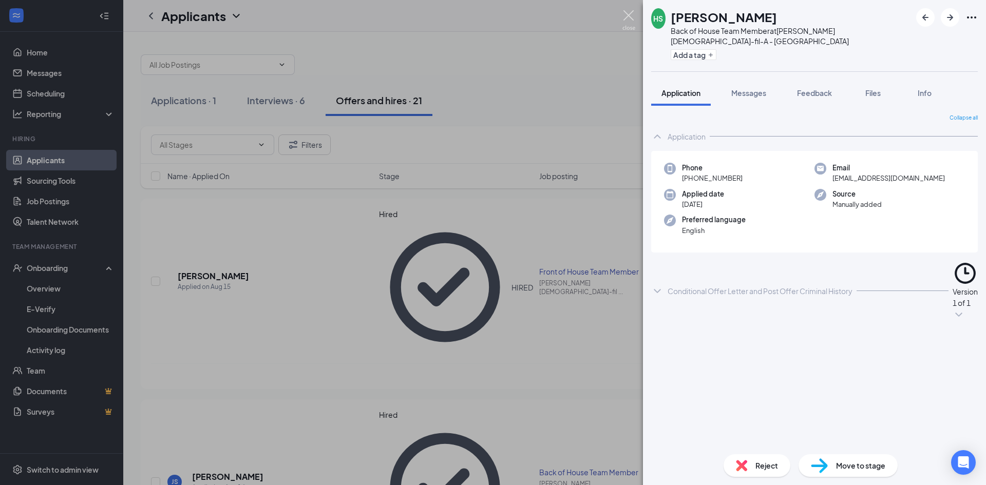
click at [630, 14] on img at bounding box center [628, 20] width 13 height 20
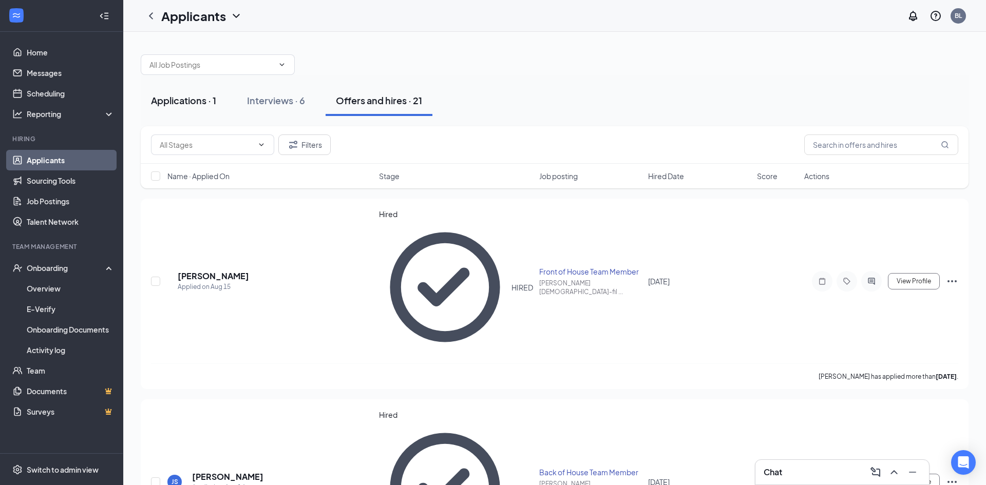
click at [197, 95] on div "Applications · 1" at bounding box center [183, 100] width 65 height 13
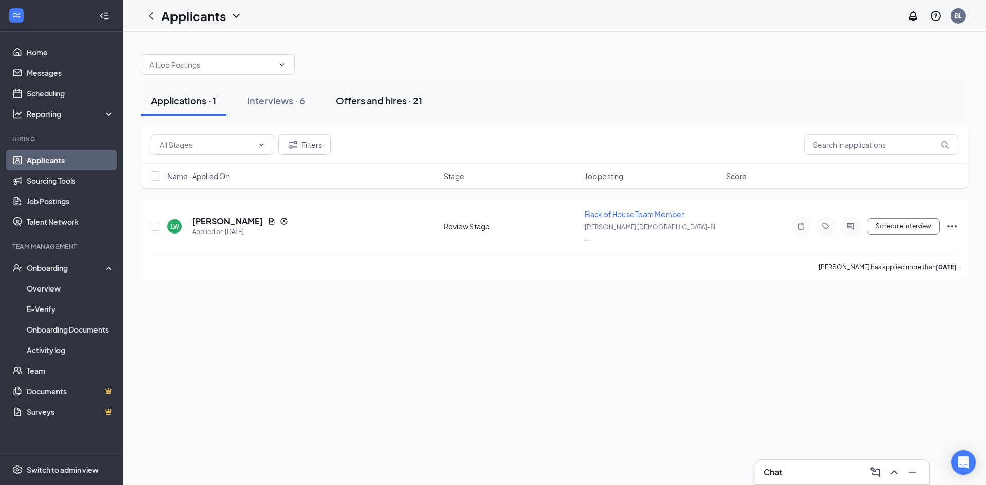
click at [363, 87] on button "Offers and hires · 21" at bounding box center [378, 100] width 107 height 31
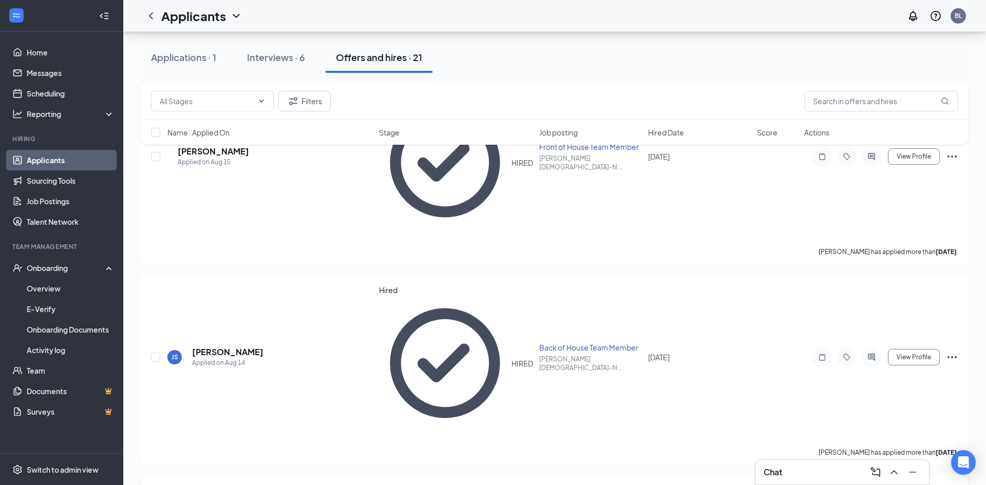
scroll to position [127, 0]
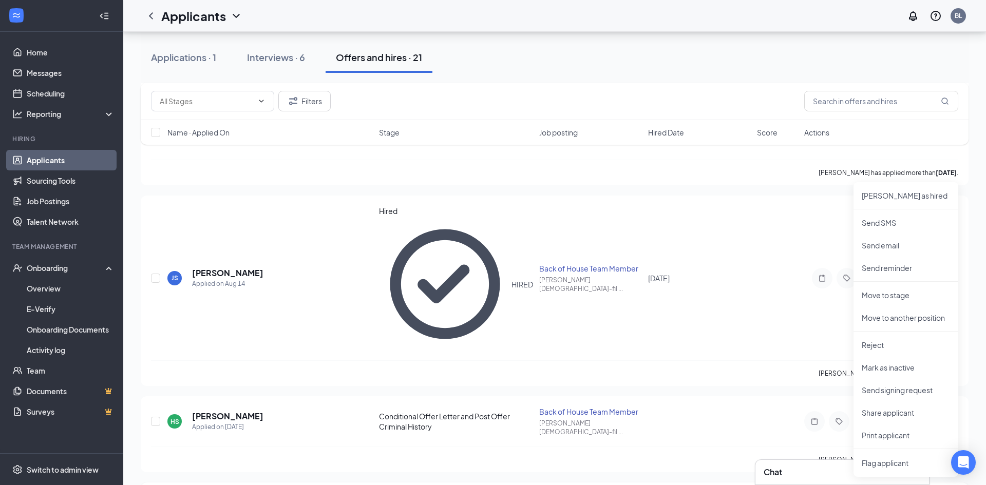
scroll to position [198, 0]
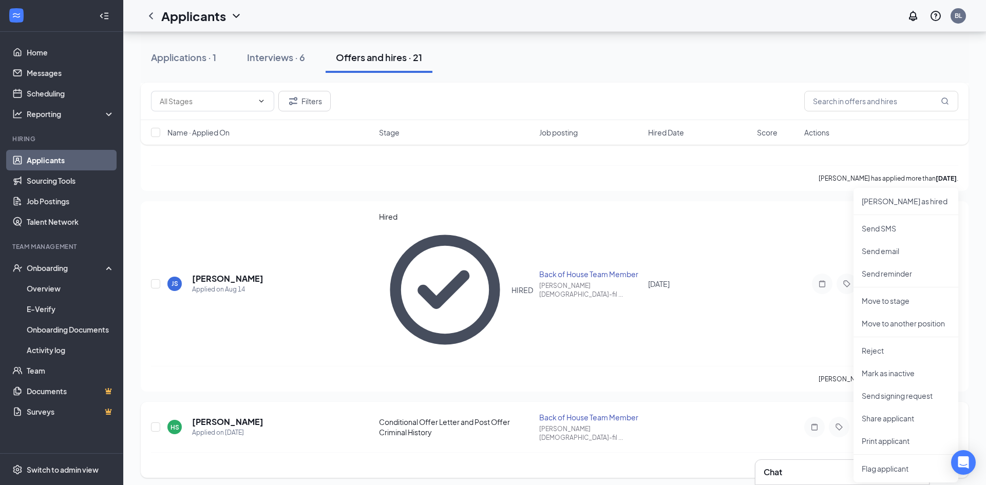
click at [954, 421] on icon "Ellipses" at bounding box center [952, 427] width 12 height 12
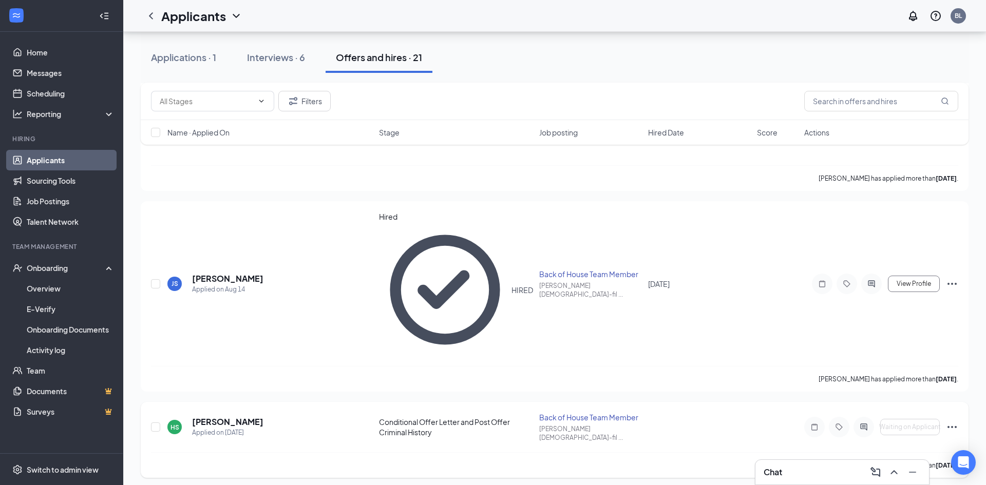
click at [952, 426] on icon "Ellipses" at bounding box center [951, 427] width 9 height 2
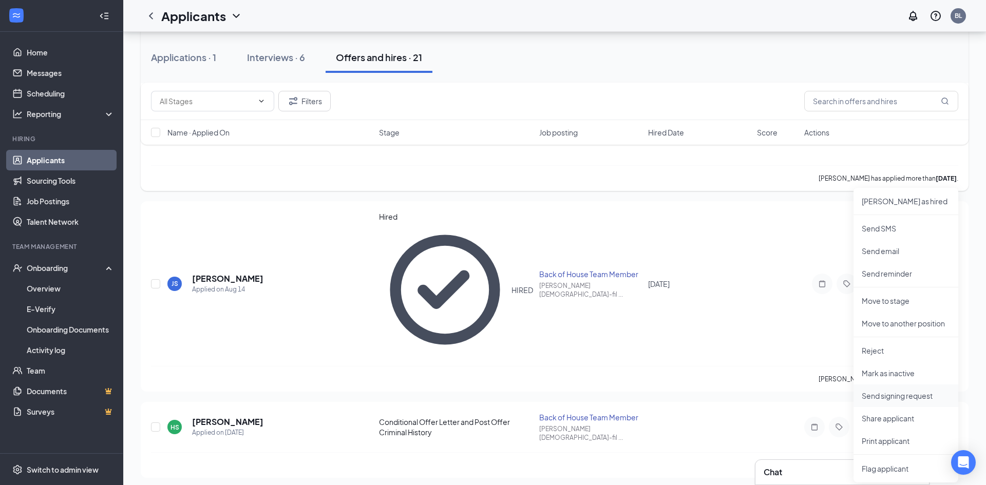
click at [890, 395] on p "Send signing request" at bounding box center [905, 396] width 88 height 10
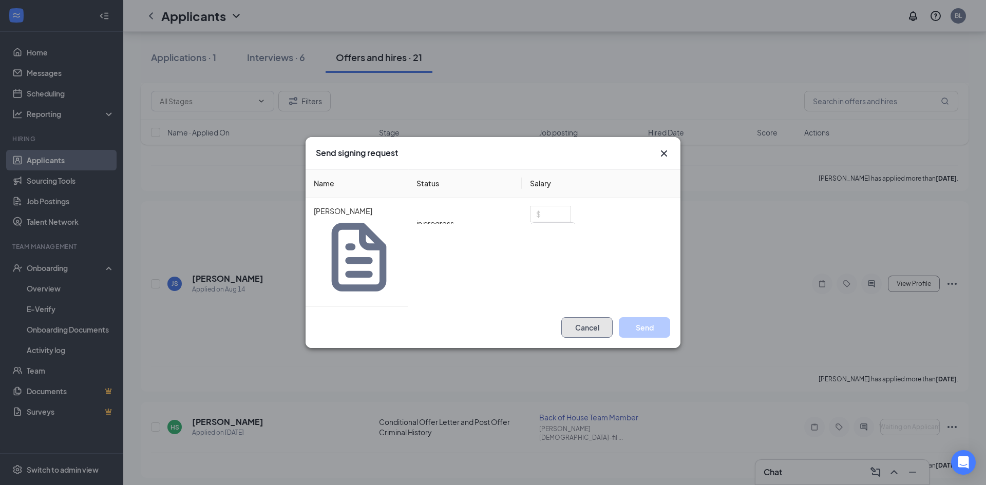
click at [589, 317] on button "Cancel" at bounding box center [586, 327] width 51 height 21
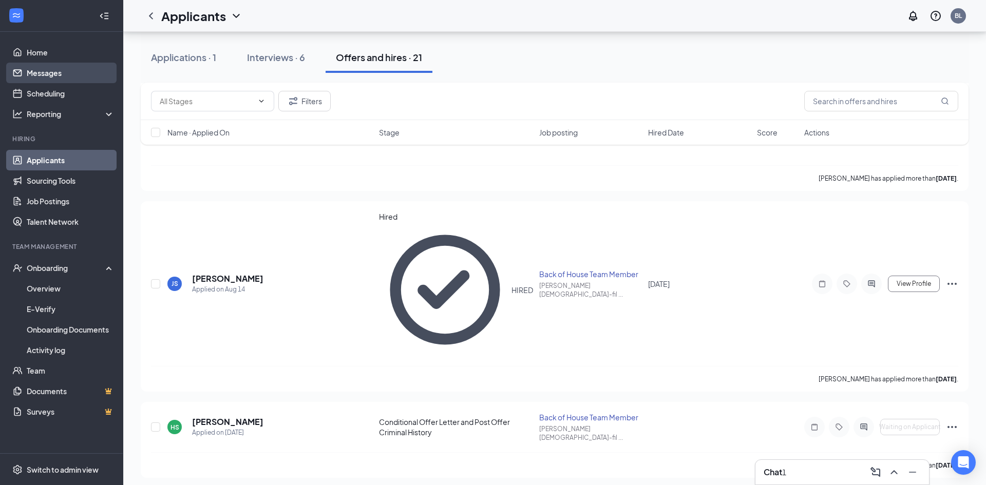
click at [56, 70] on link "Messages" at bounding box center [71, 73] width 88 height 21
